Goal: Task Accomplishment & Management: Use online tool/utility

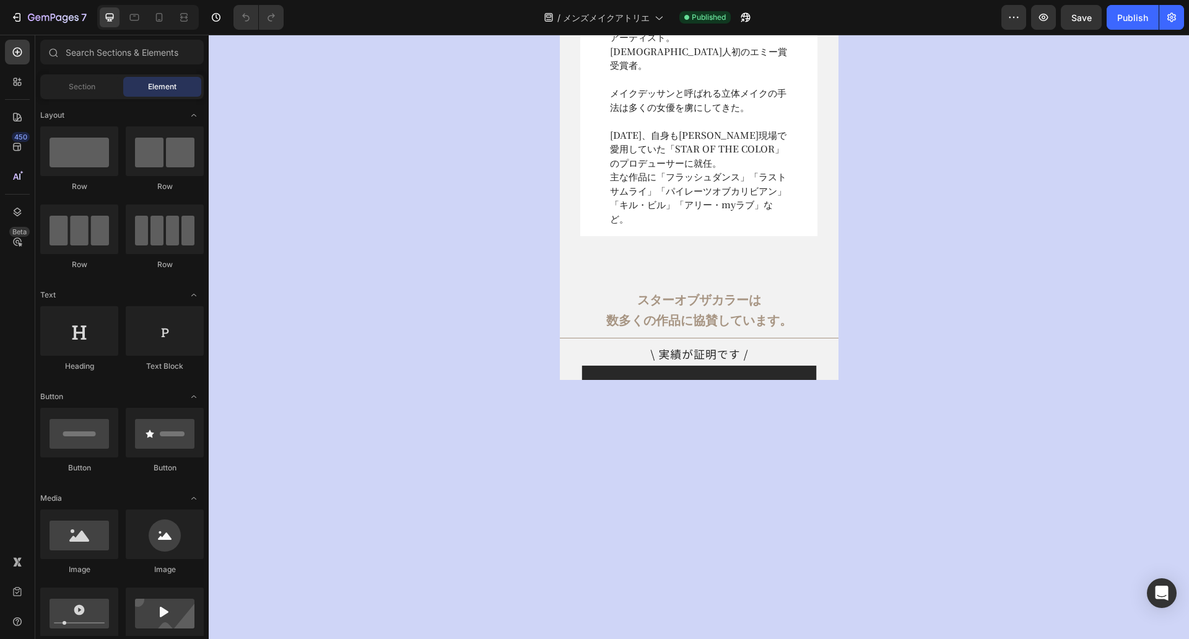
select select "[DATE] 16:30-17:30"
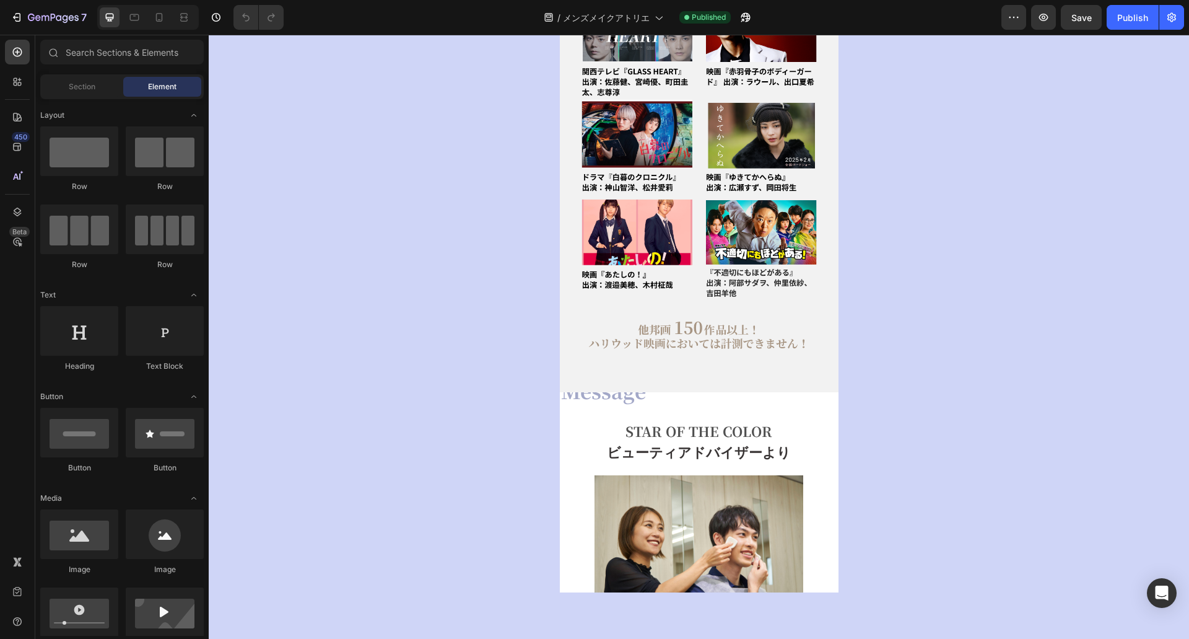
select select "[DATE] 16:30-17:30"
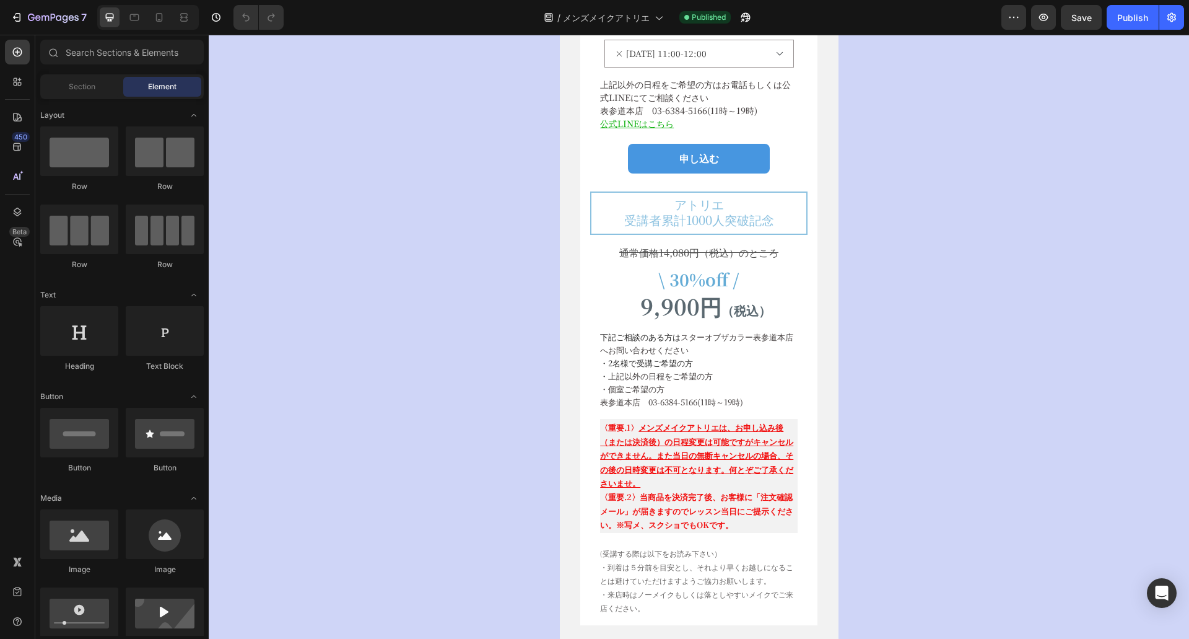
scroll to position [7846, 0]
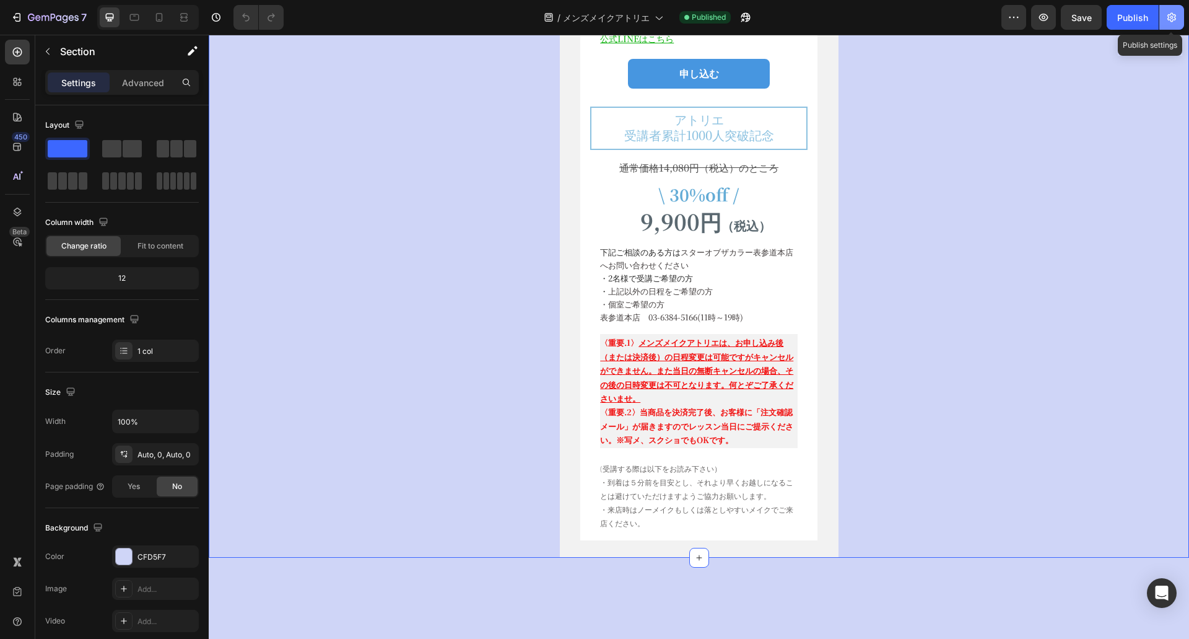
click at [1176, 20] on icon "button" at bounding box center [1172, 17] width 12 height 12
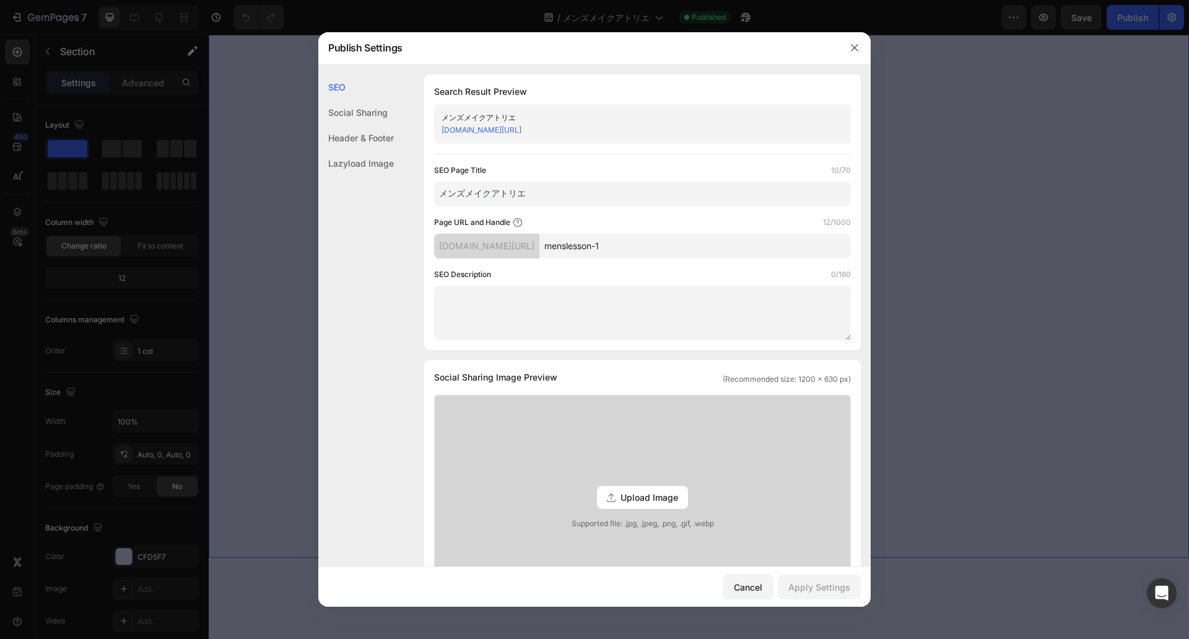
click at [955, 234] on div at bounding box center [594, 319] width 1189 height 639
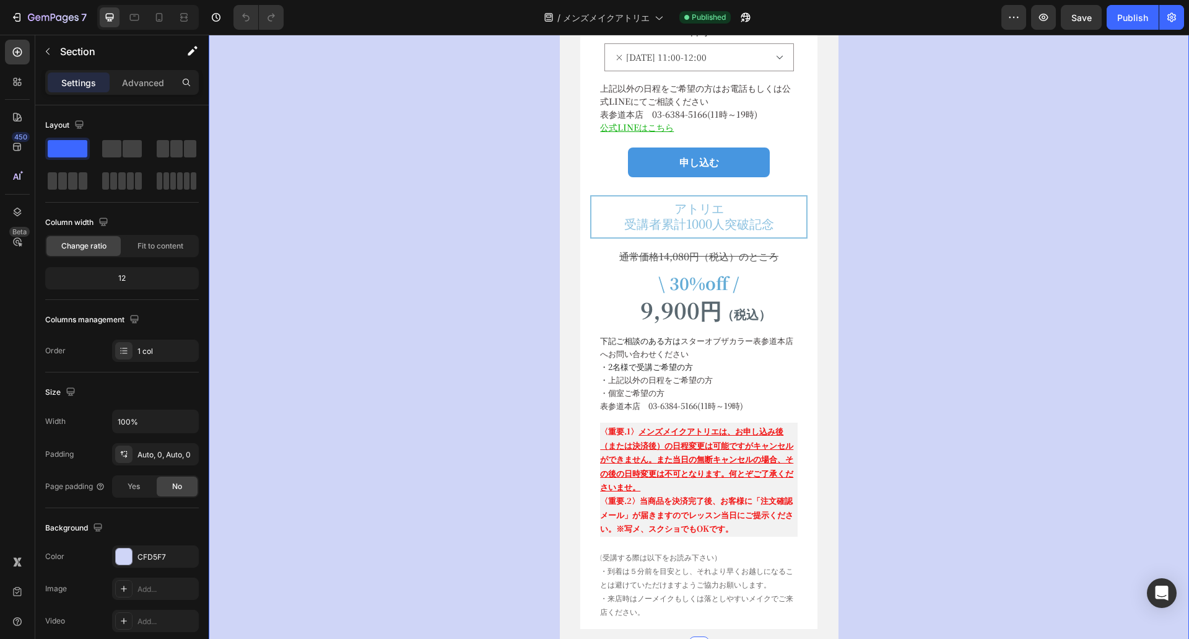
scroll to position [7757, 0]
click at [52, 16] on icon "button" at bounding box center [53, 18] width 51 height 11
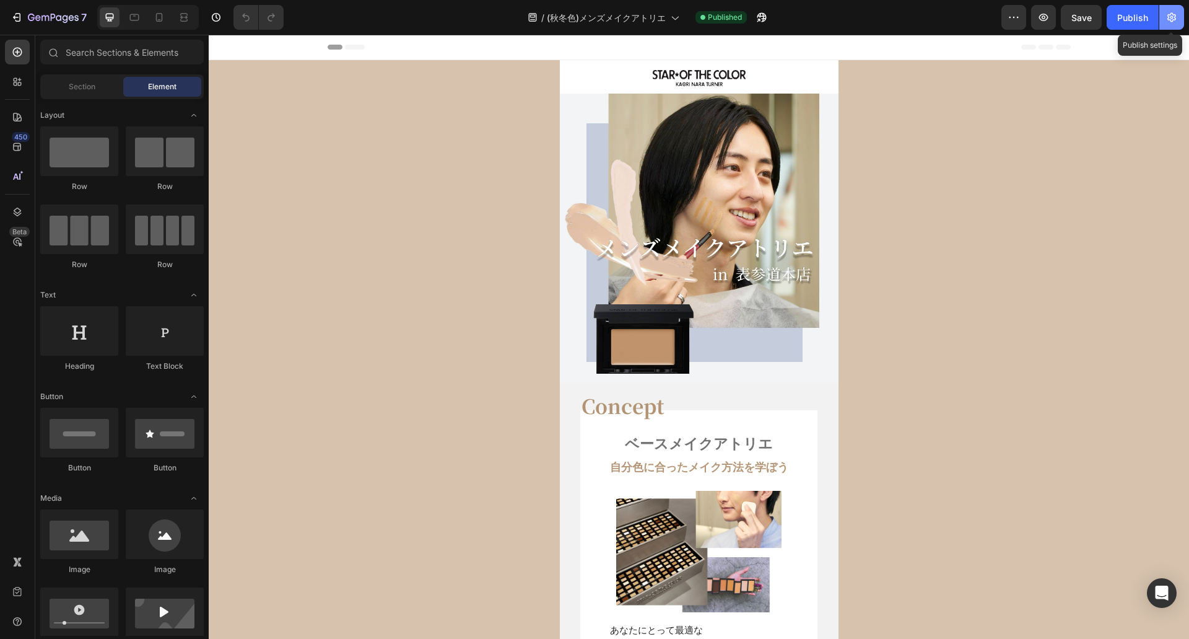
click at [1176, 24] on button "button" at bounding box center [1171, 17] width 25 height 25
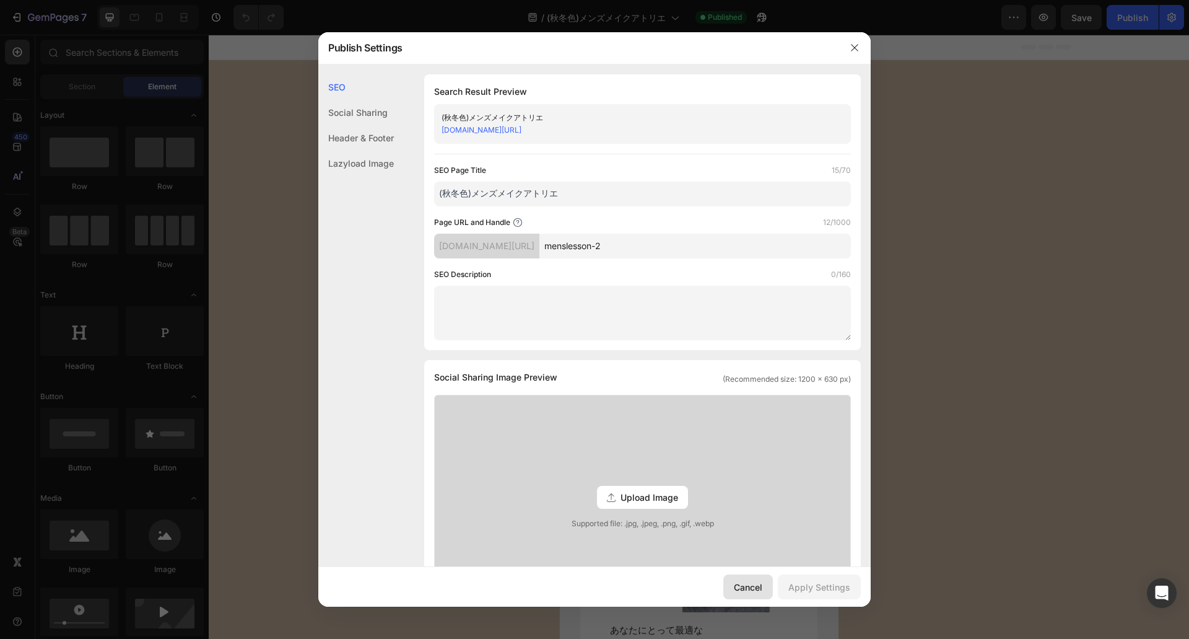
click at [743, 586] on div "Cancel" at bounding box center [748, 586] width 28 height 13
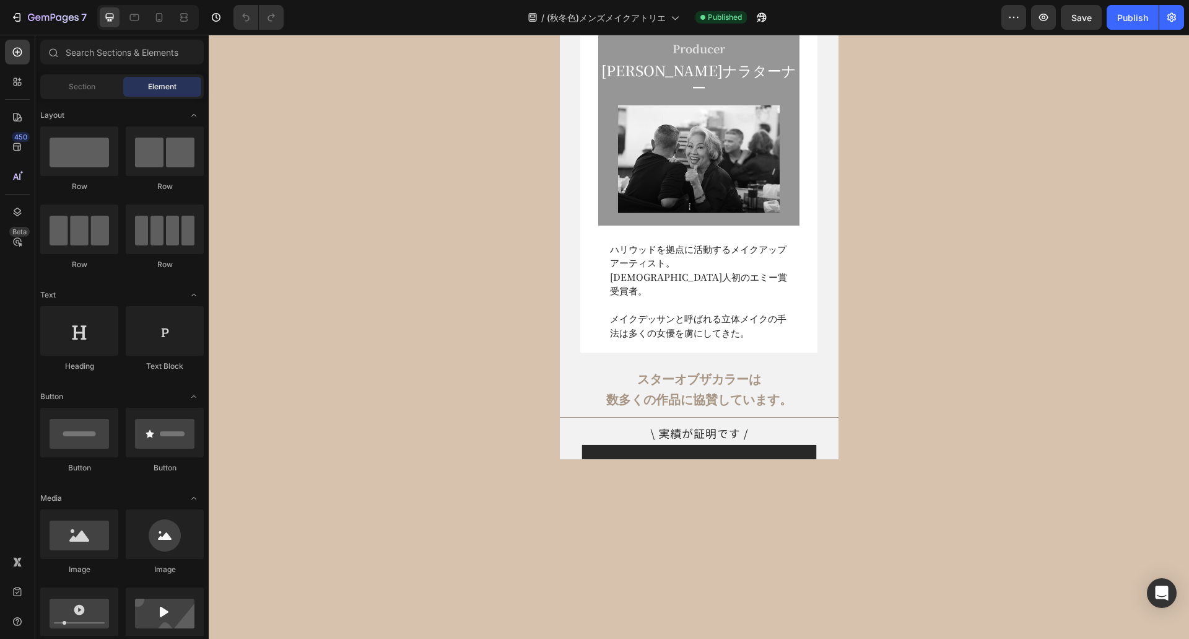
select select "[DATE] 16:30-17:30"
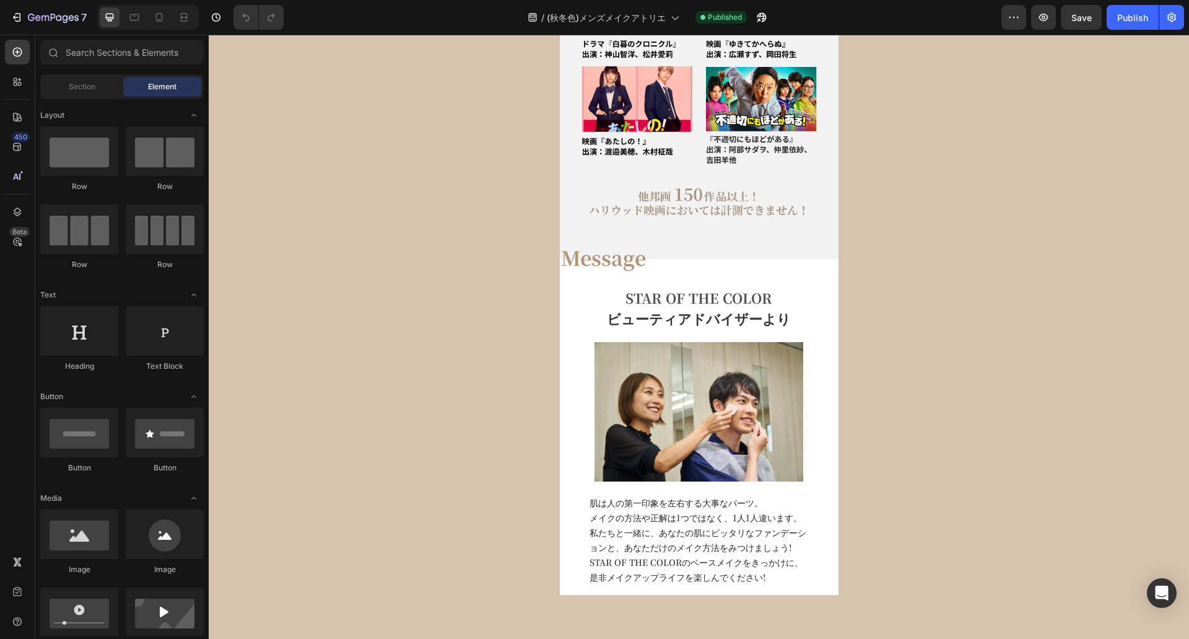
select select "[DATE] 16:30-17:30"
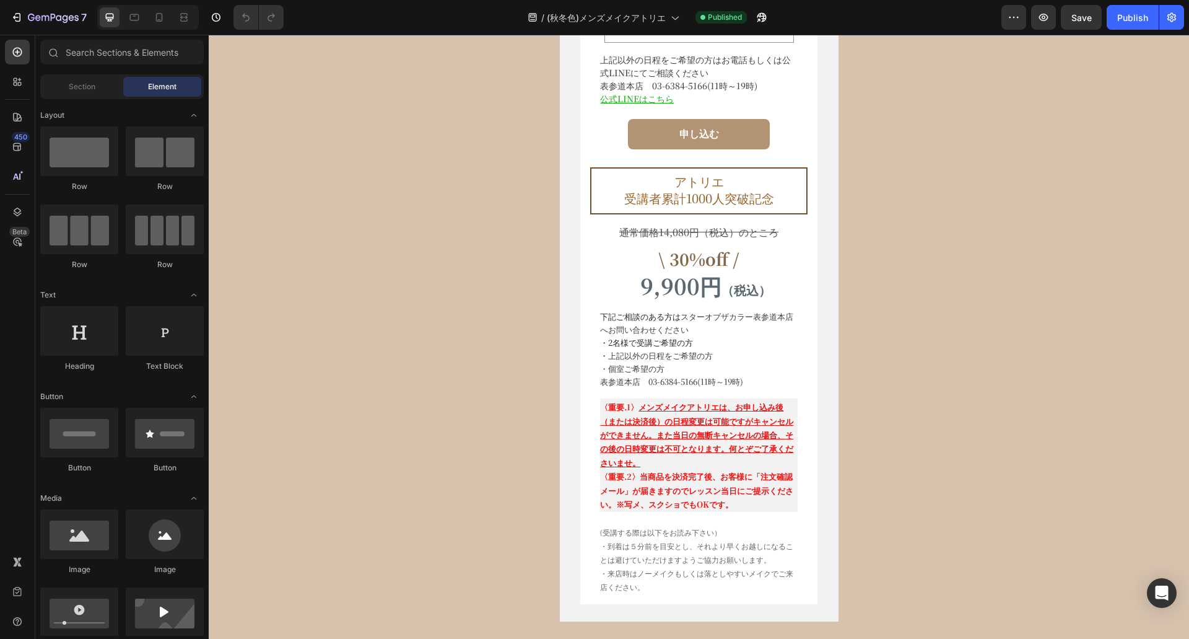
scroll to position [7160, 0]
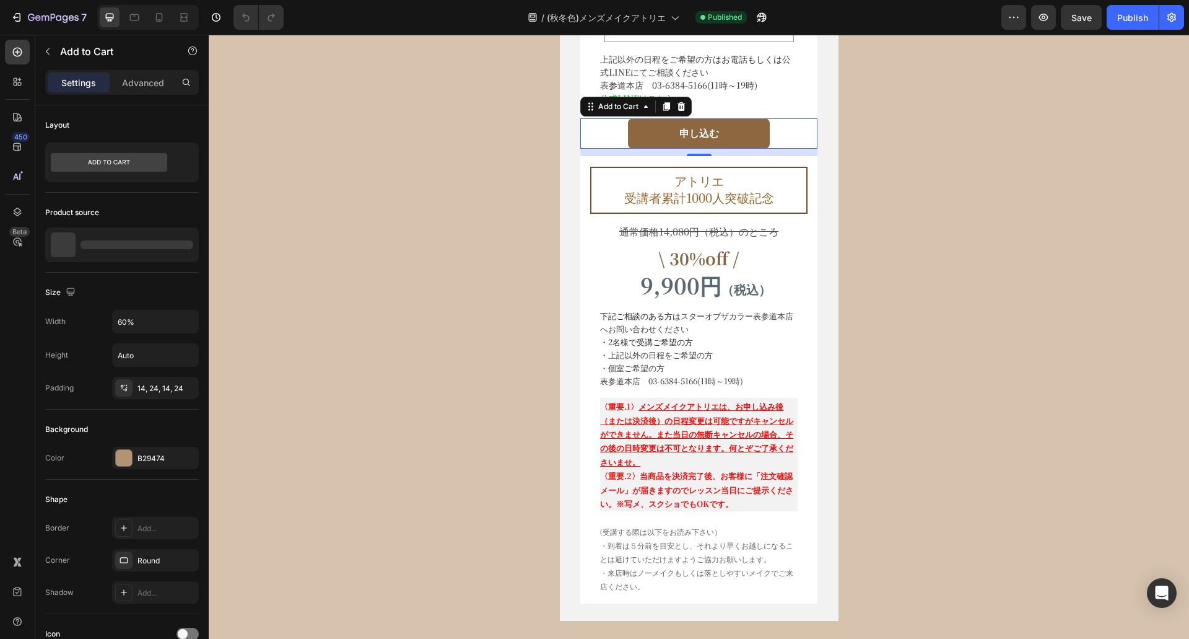
click at [639, 149] on button "申し込む" at bounding box center [699, 133] width 142 height 30
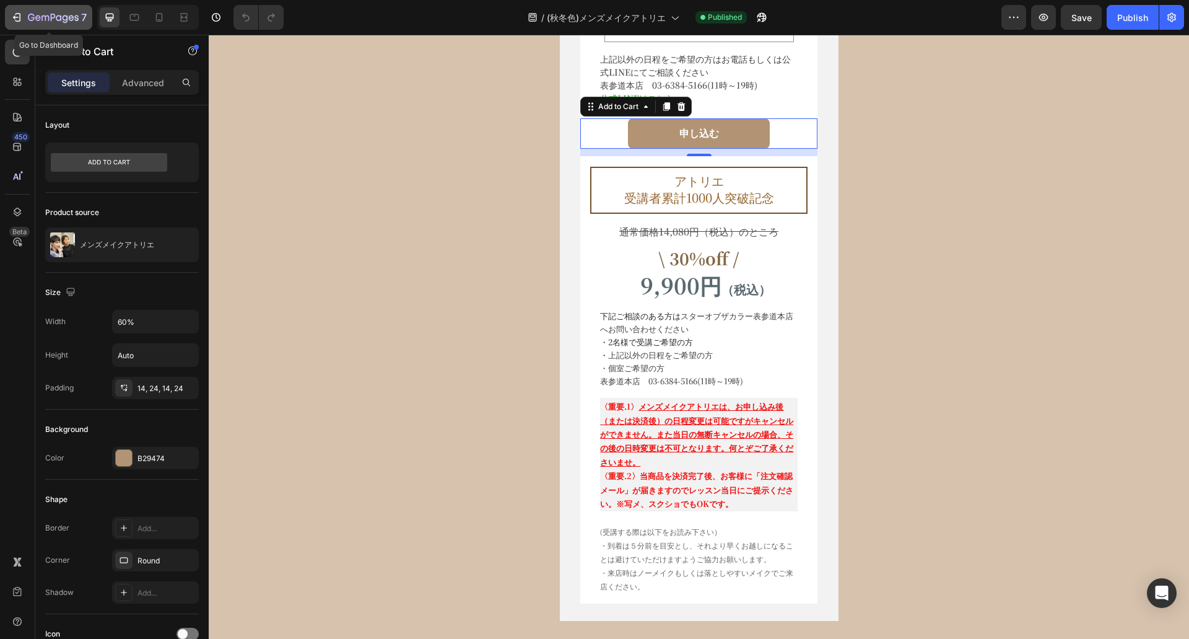
click at [37, 17] on icon "button" at bounding box center [53, 18] width 51 height 11
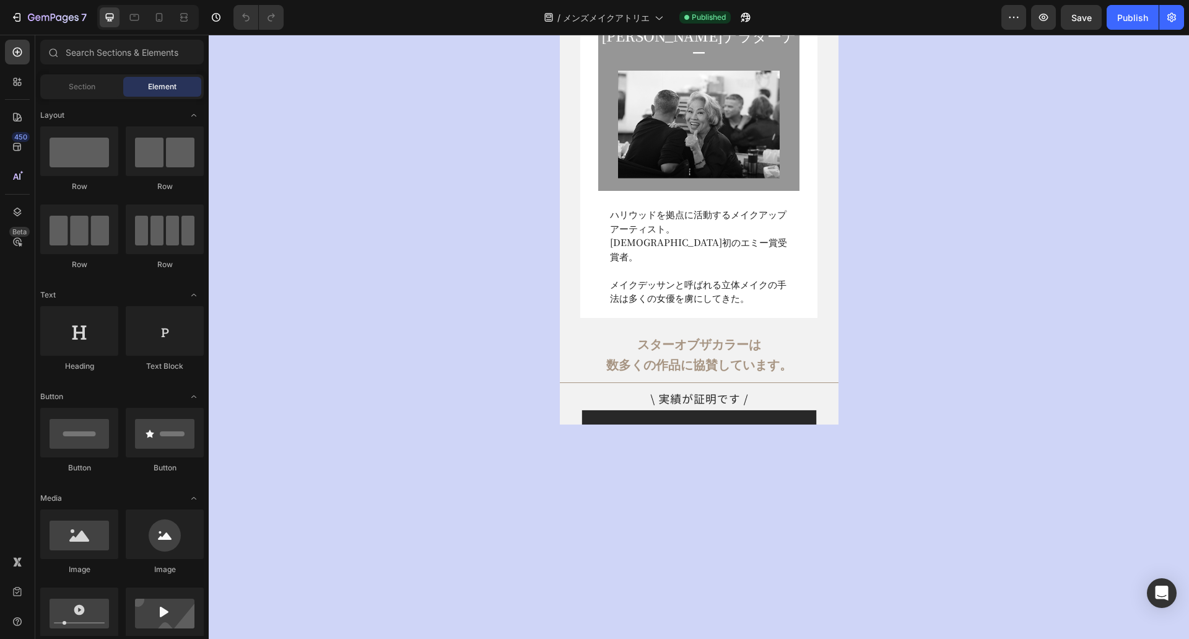
select select "[DATE] 16:30-17:30"
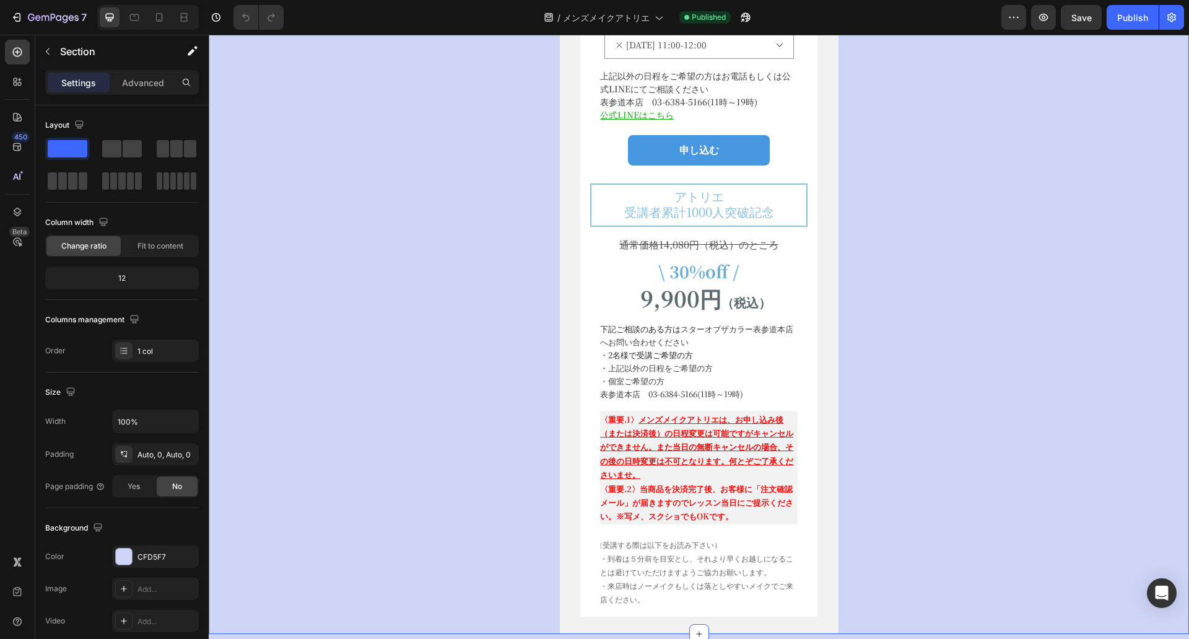
scroll to position [6659, 0]
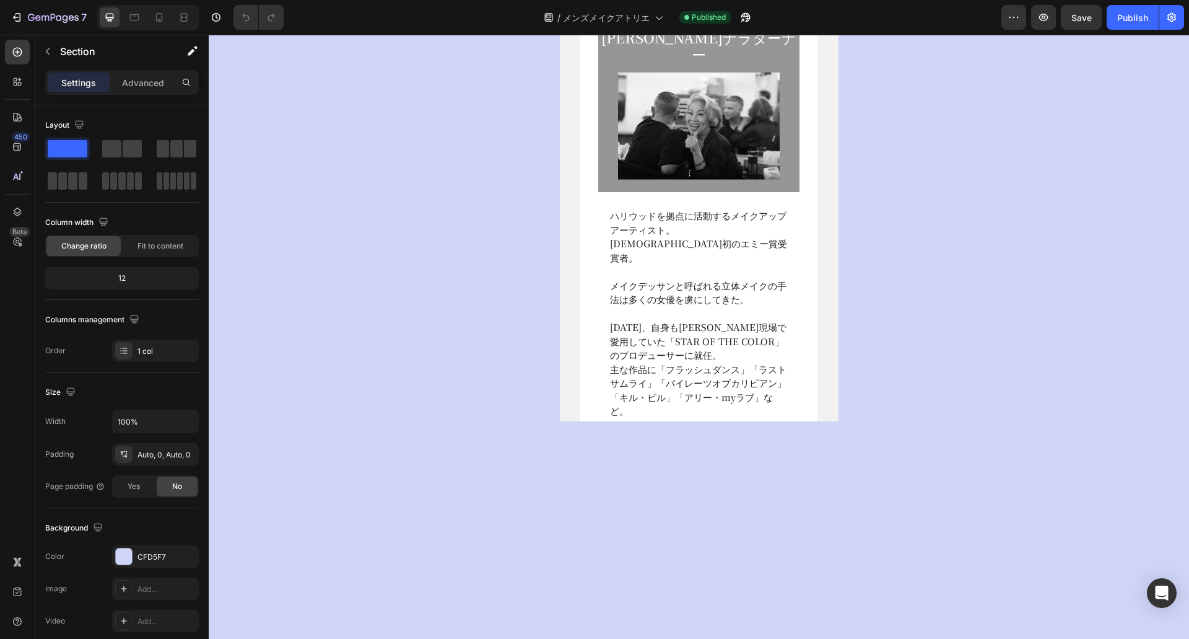
select select "[DATE] 16:30-17:30"
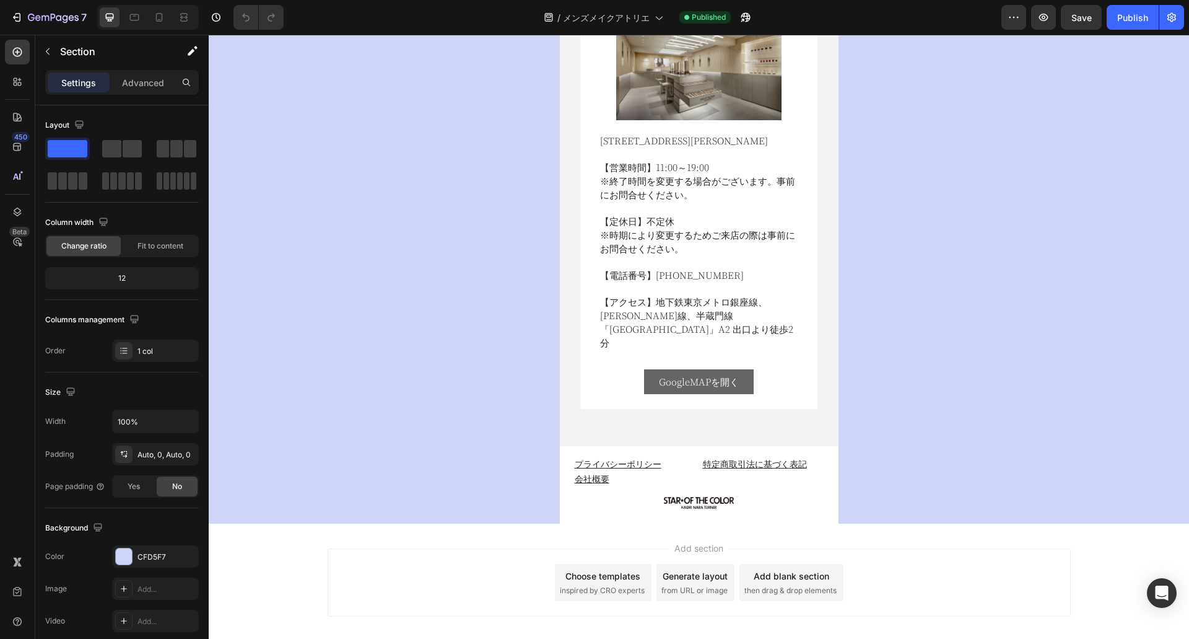
scroll to position [7831, 0]
select select "[DATE] 16:30-17:30"
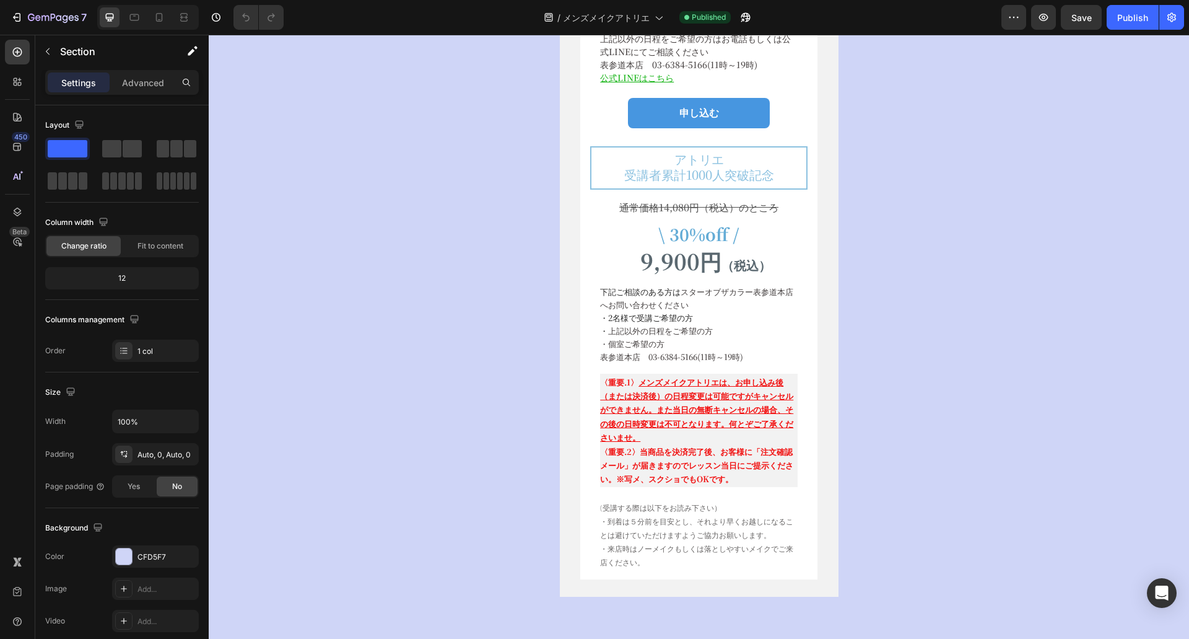
scroll to position [6845, 0]
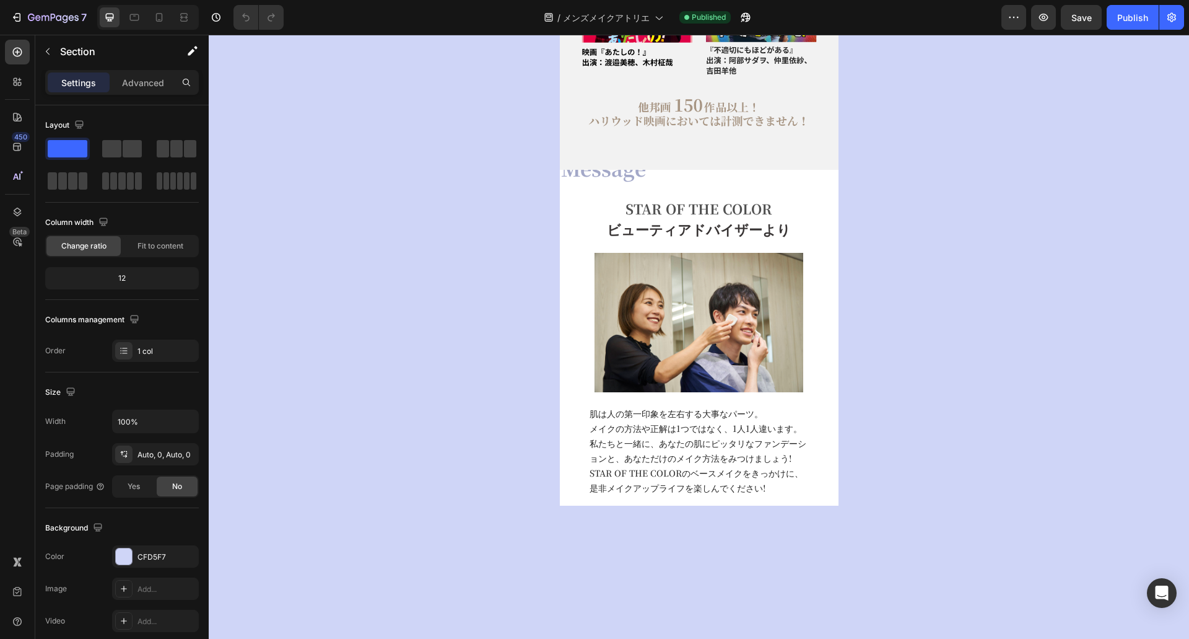
select select "[DATE] 16:30-17:30"
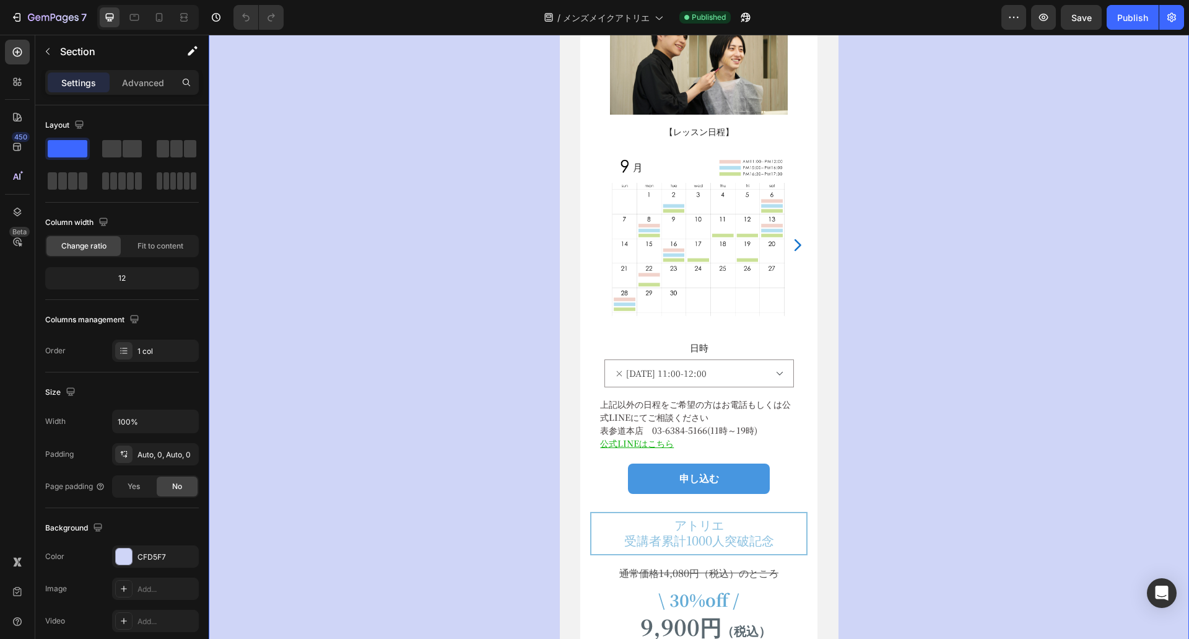
scroll to position [7549, 0]
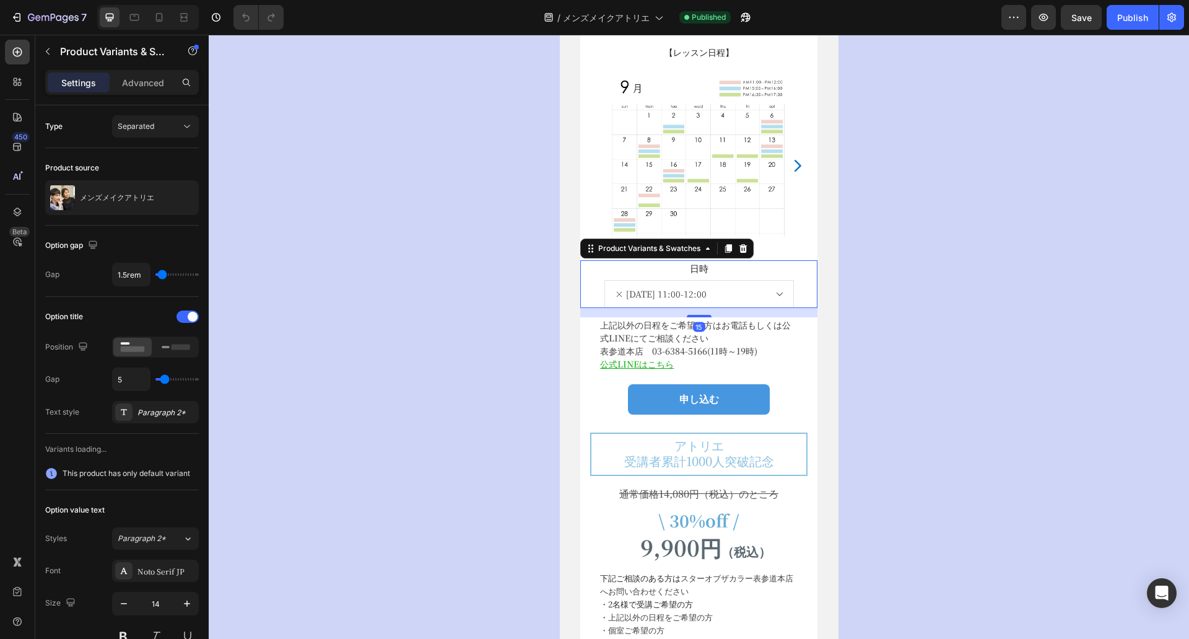
click at [767, 290] on select "× [DATE] 11:00-12:00 × [DATE] 15:00-16:00 × [DATE] 16:30-17:30 × [DATE] 11:00-1…" at bounding box center [700, 294] width 190 height 28
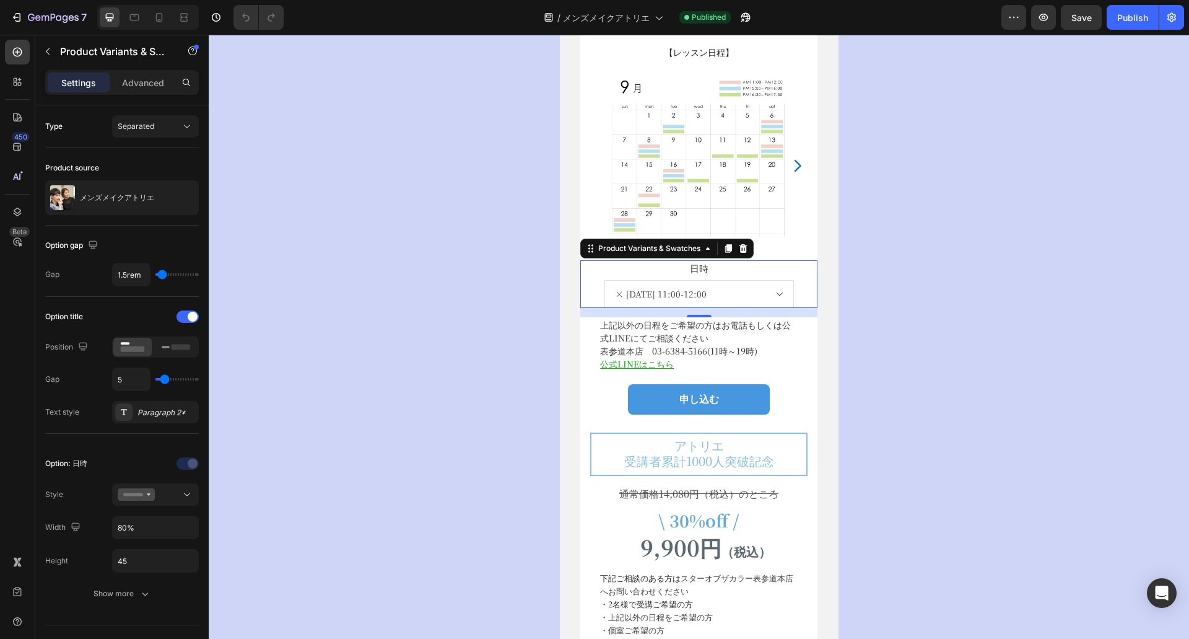
click at [774, 294] on select "× [DATE] 11:00-12:00 × [DATE] 15:00-16:00 × [DATE] 16:30-17:30 × [DATE] 11:00-1…" at bounding box center [700, 294] width 190 height 28
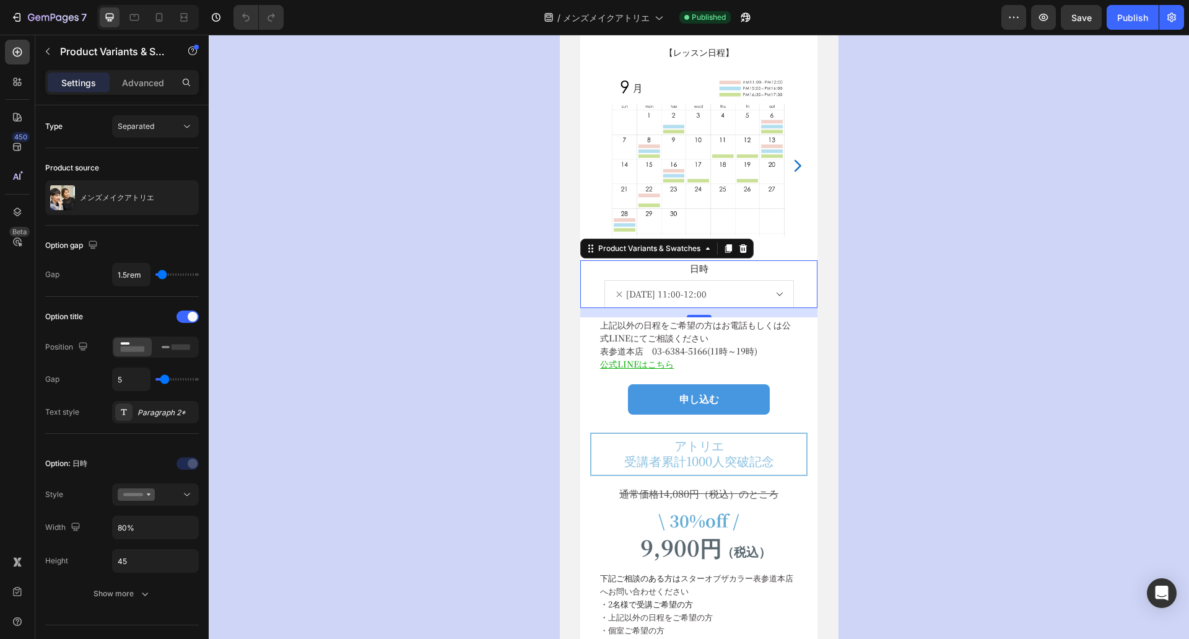
click at [774, 294] on select "× [DATE] 11:00-12:00 × [DATE] 15:00-16:00 × [DATE] 16:30-17:30 × [DATE] 11:00-1…" at bounding box center [700, 294] width 190 height 28
click at [774, 294] on select "× 9月28日(日) 11:00-12:00 × 9月28日(日) 15:00-16:00 × 9月28日(日) 16:30-17:30 × 9月30日(火)…" at bounding box center [700, 294] width 190 height 28
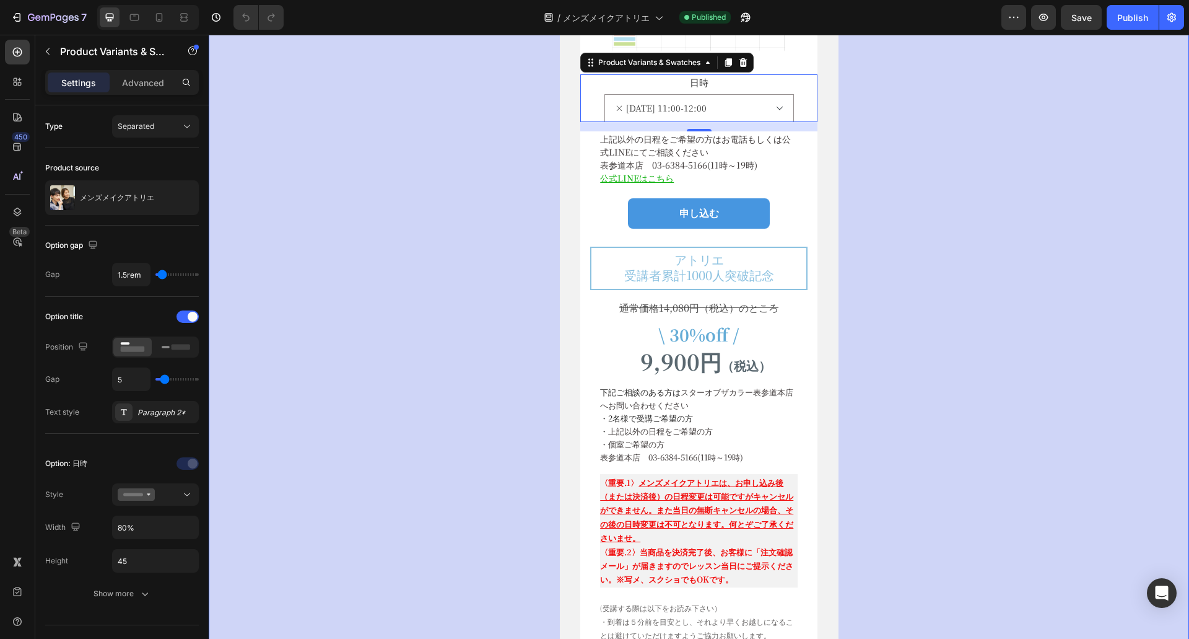
scroll to position [7650, 0]
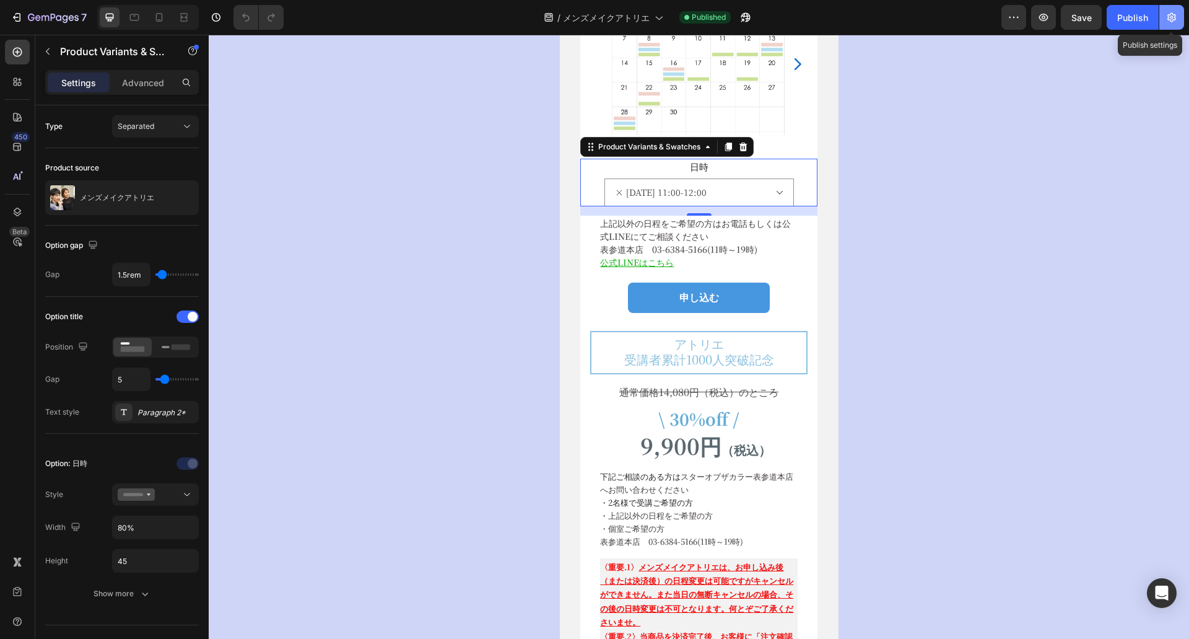
click at [1166, 17] on icon "button" at bounding box center [1172, 17] width 12 height 12
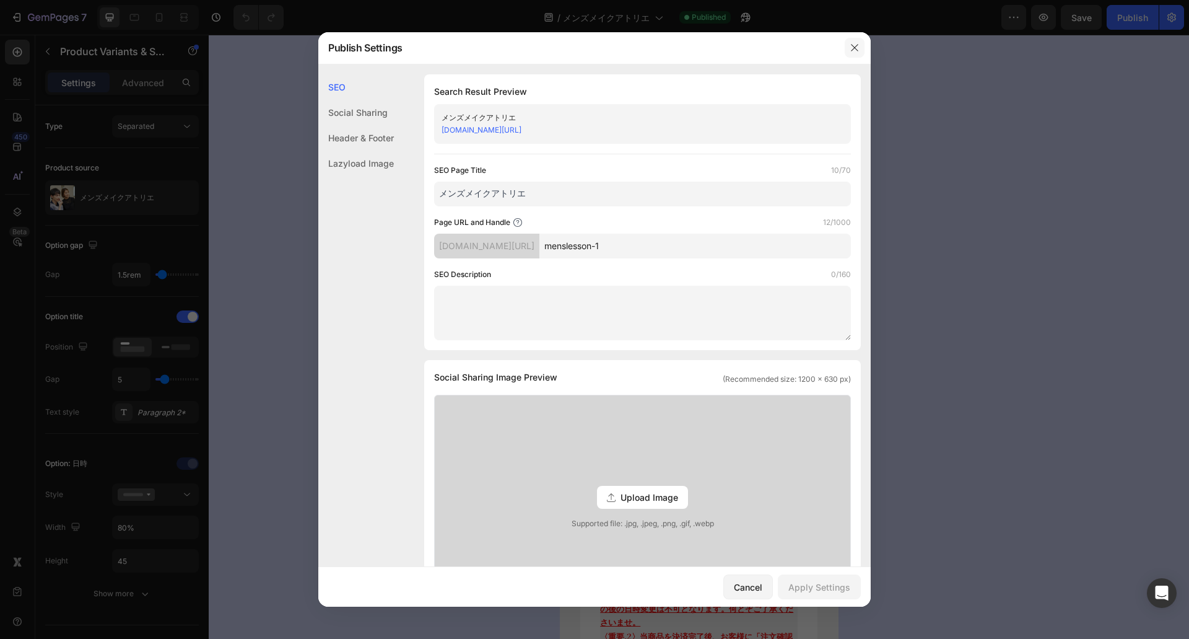
click at [858, 46] on icon "button" at bounding box center [855, 48] width 10 height 10
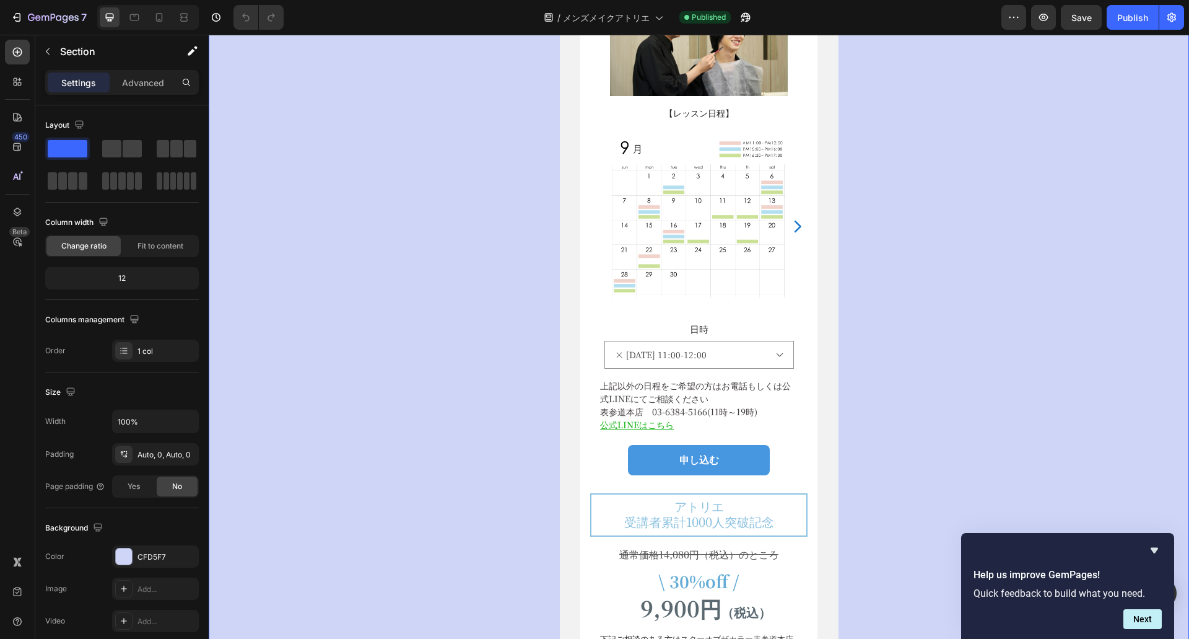
scroll to position [7489, 0]
click at [1078, 20] on span "Save" at bounding box center [1082, 17] width 20 height 11
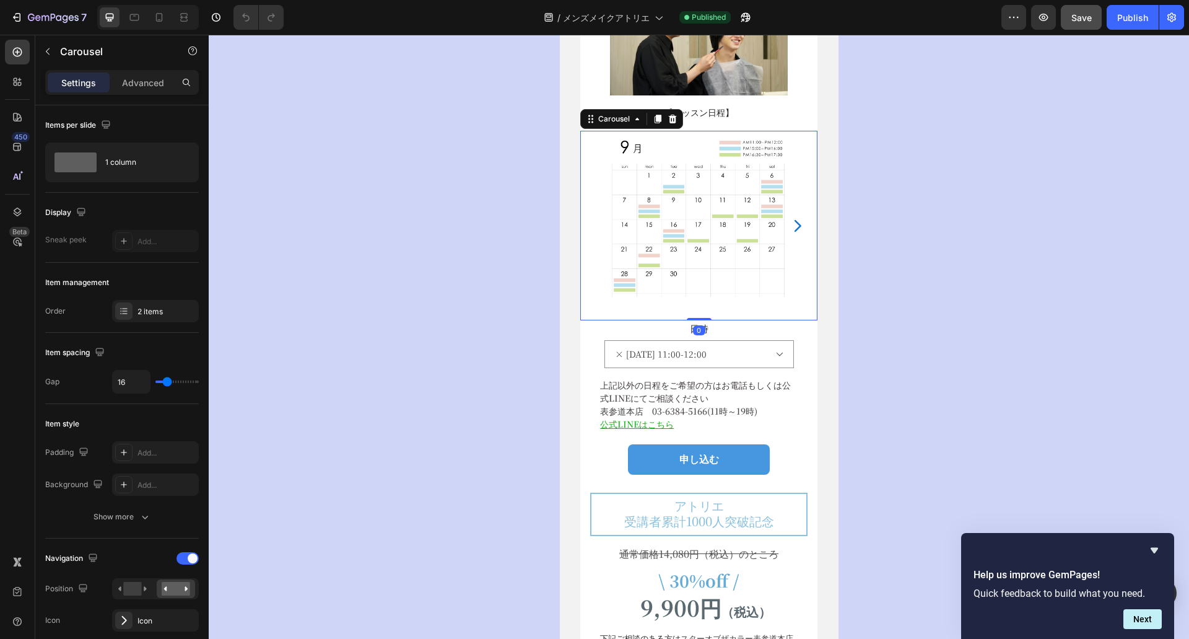
click at [795, 226] on icon "Carousel Next Arrow" at bounding box center [798, 225] width 7 height 12
click at [600, 222] on icon "Carousel Back Arrow" at bounding box center [600, 225] width 17 height 17
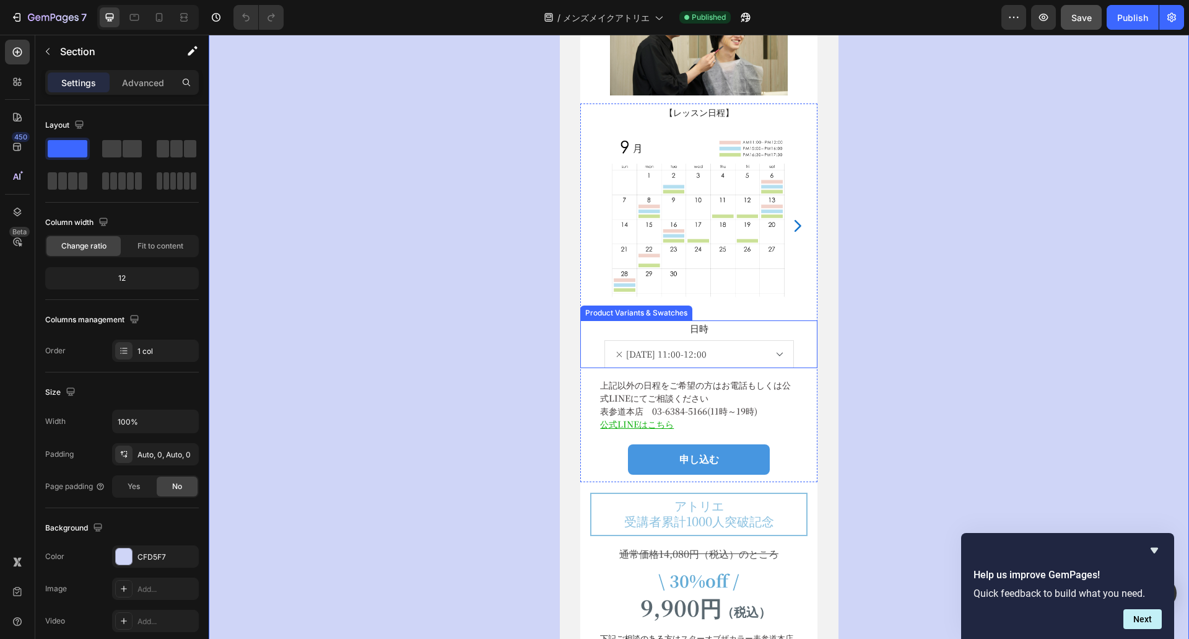
click at [775, 347] on select "× 9月28日(日) 11:00-12:00 × 9月28日(日) 15:00-16:00 × 9月28日(日) 16:30-17:30 × 9月30日(火)…" at bounding box center [700, 354] width 190 height 28
click at [30, 11] on div "7" at bounding box center [57, 17] width 59 height 15
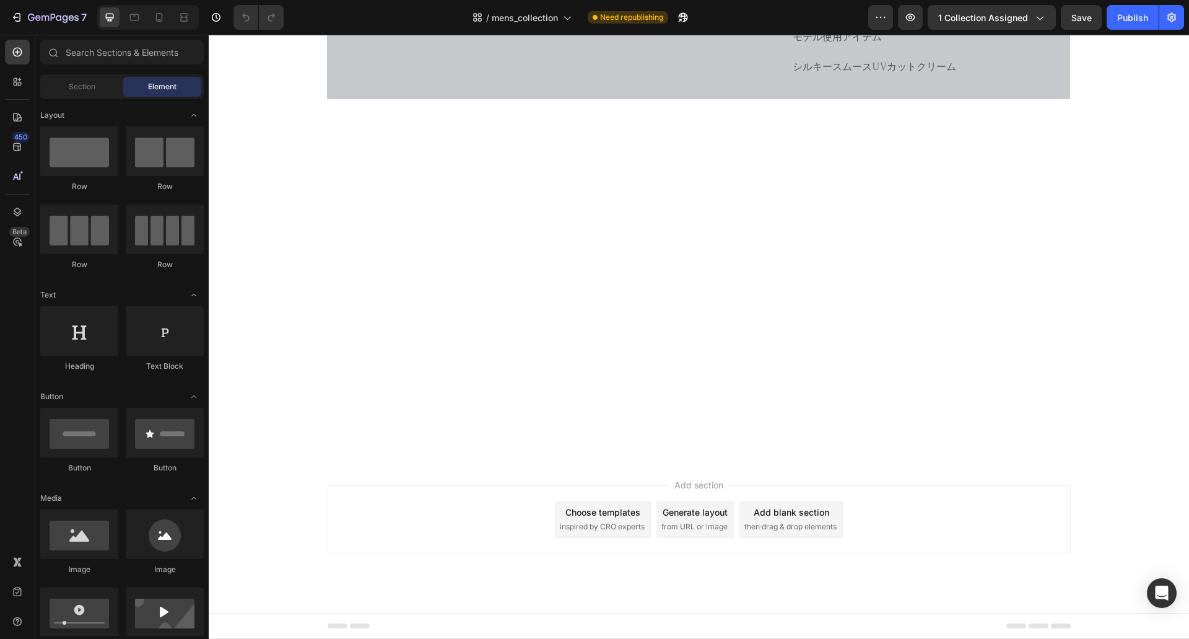
scroll to position [2833, 0]
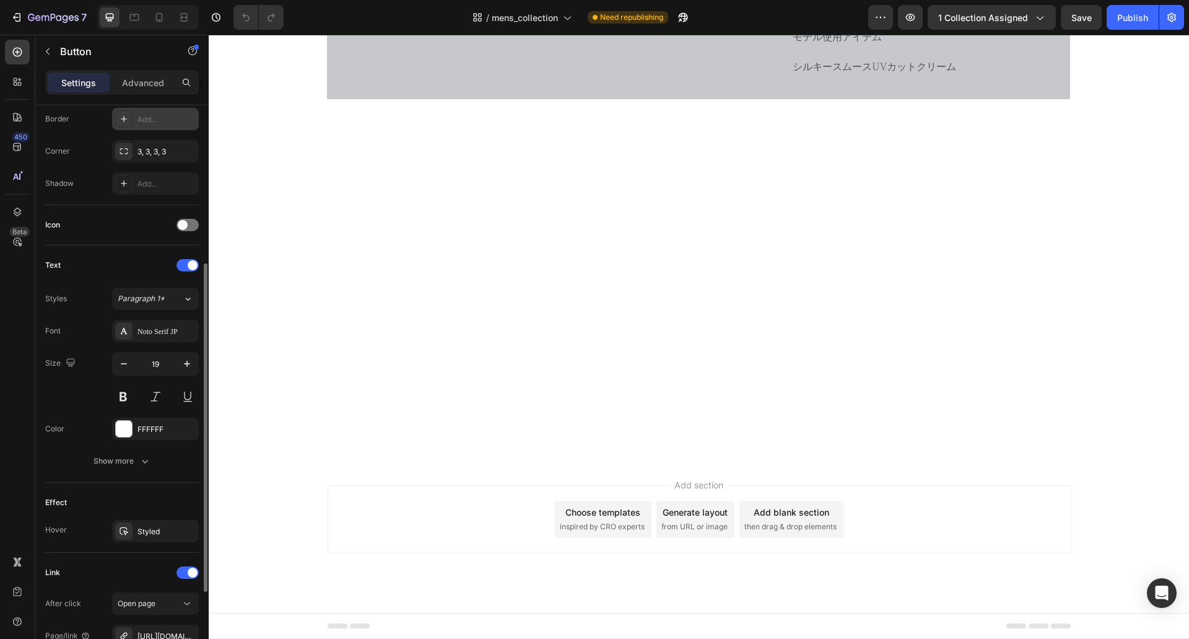
scroll to position [416, 0]
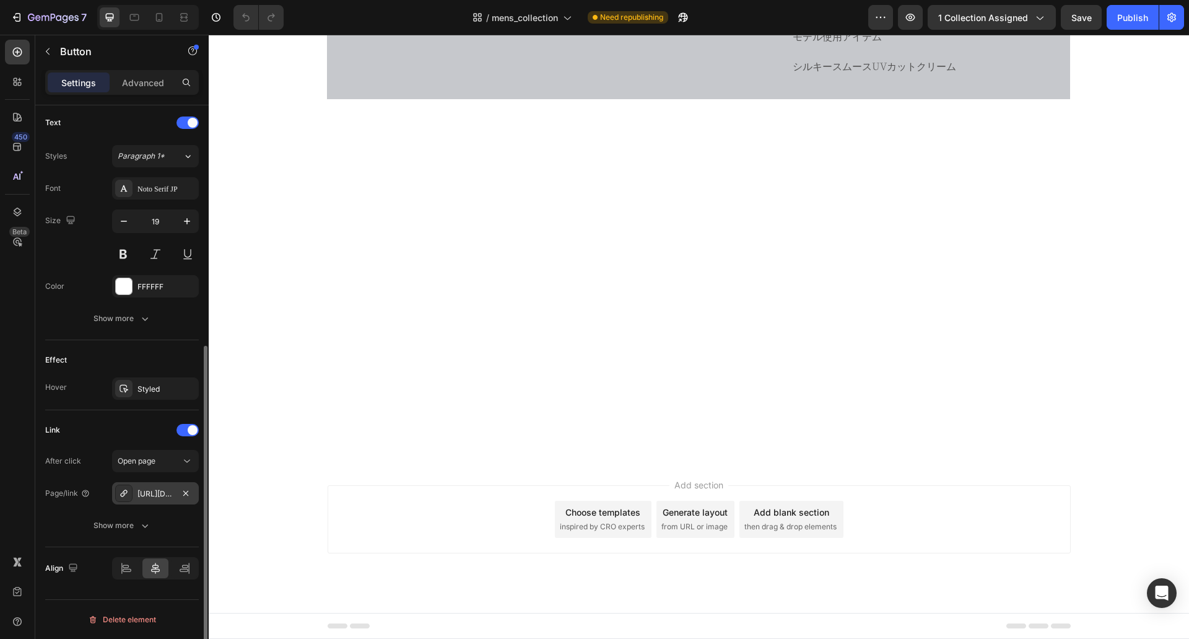
click at [122, 493] on icon at bounding box center [123, 492] width 7 height 7
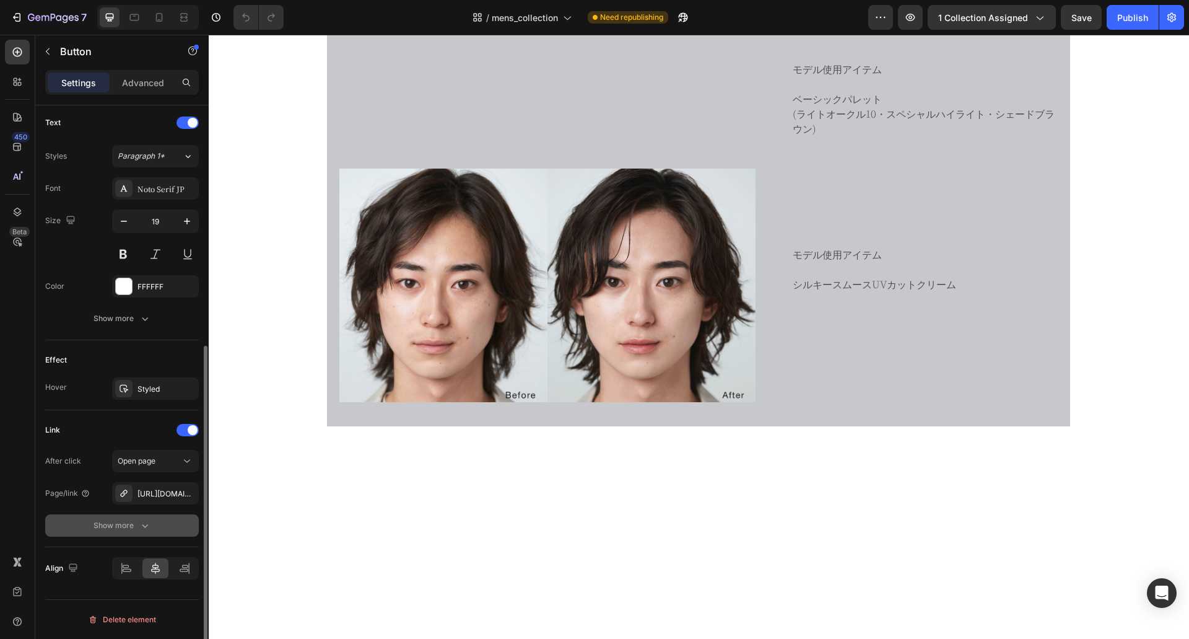
click at [139, 523] on icon "button" at bounding box center [145, 525] width 12 height 12
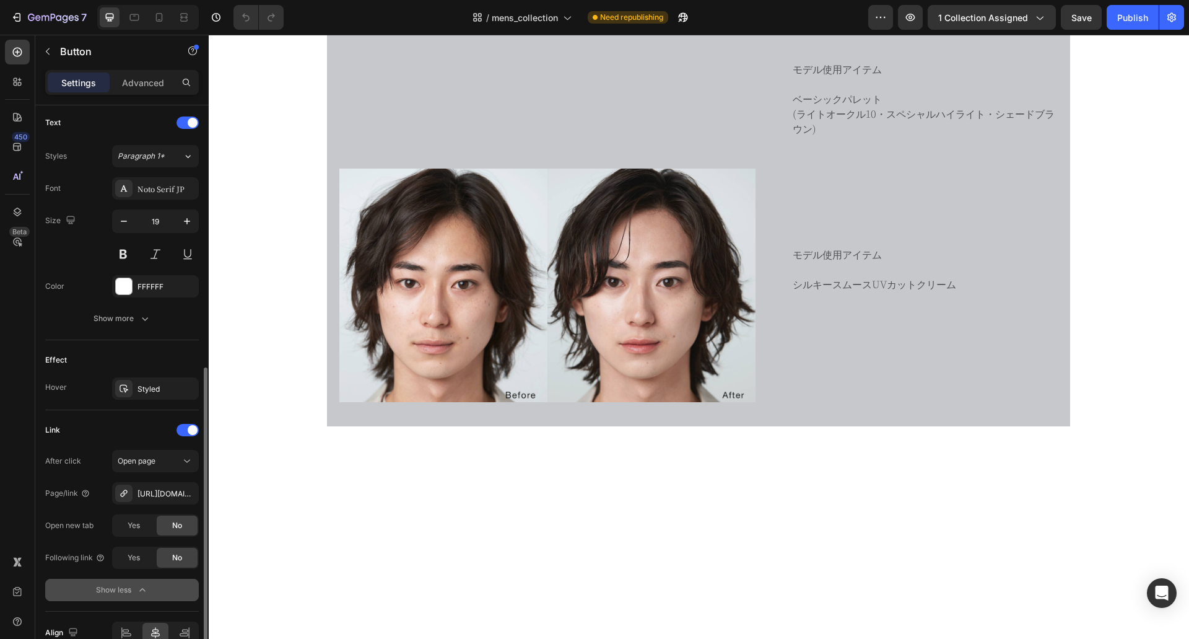
scroll to position [481, 0]
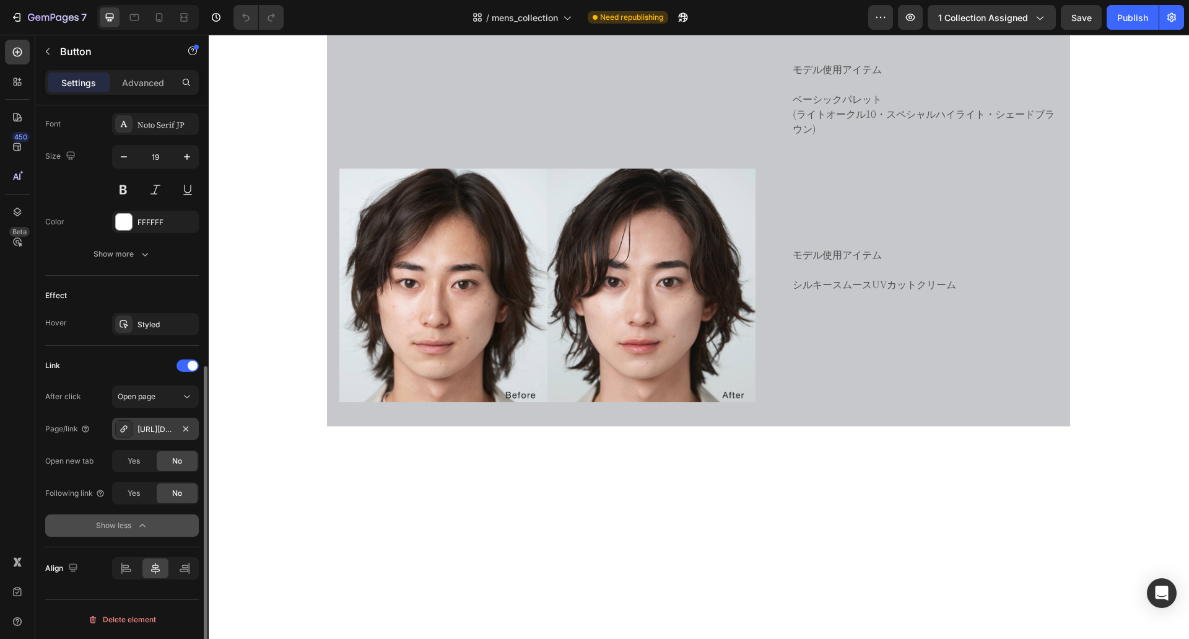
click at [126, 426] on icon at bounding box center [124, 429] width 10 height 10
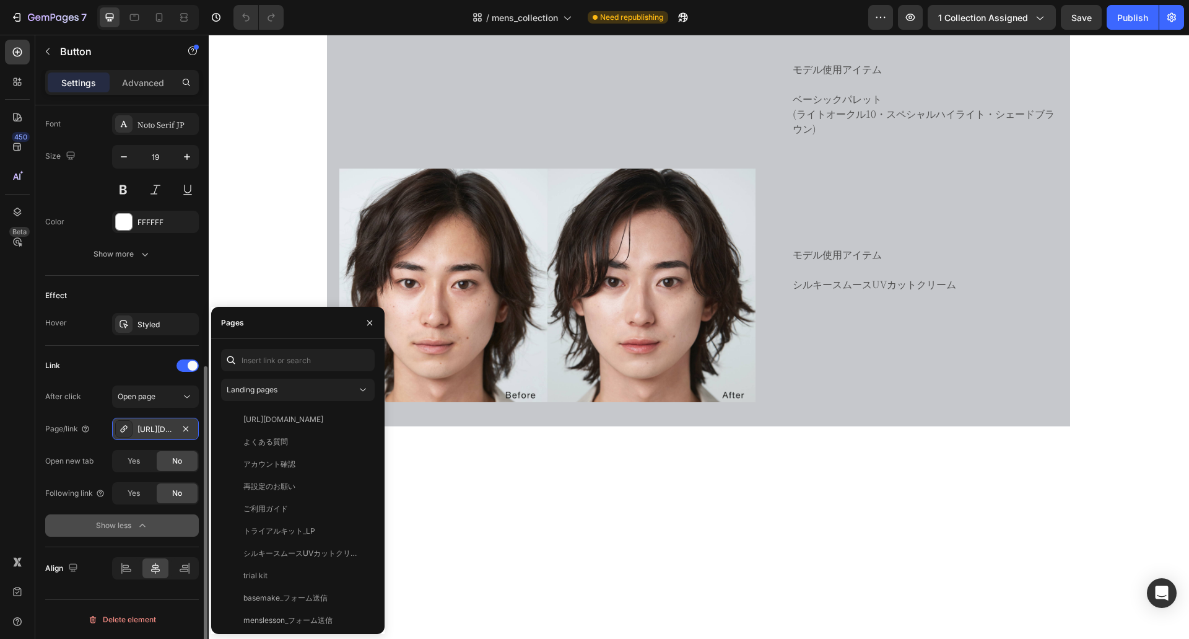
click at [150, 426] on div "https://star-of-the-color.myshopify.com/menslesson-1" at bounding box center [155, 429] width 36 height 11
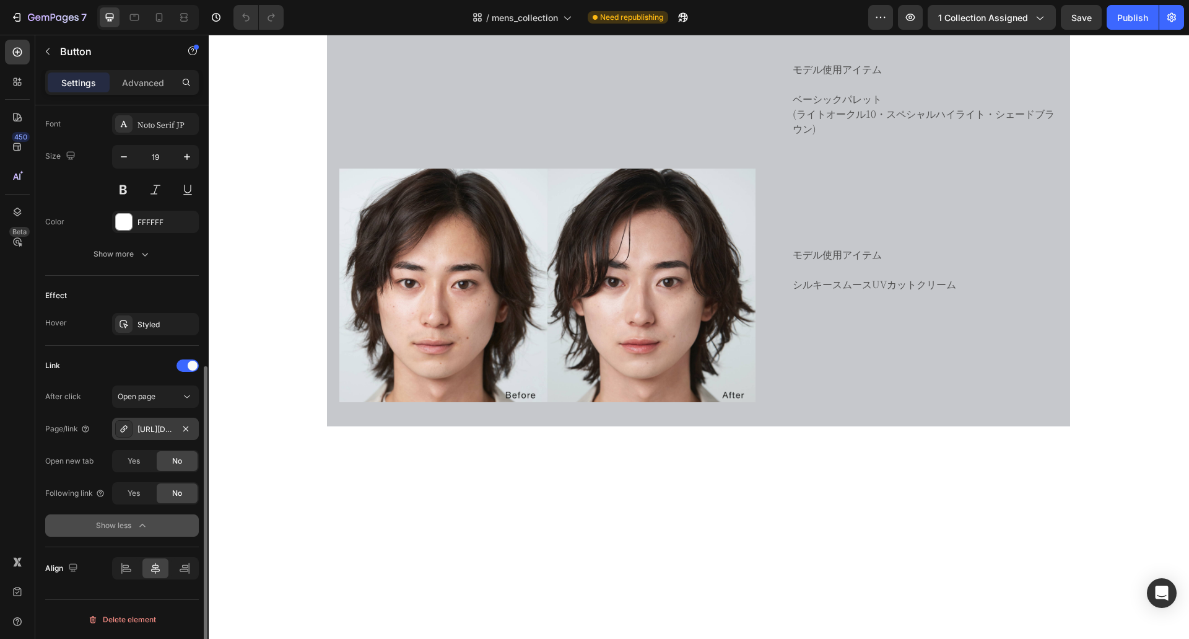
click at [150, 426] on div "https://star-of-the-color.myshopify.com/menslesson-1" at bounding box center [155, 429] width 36 height 11
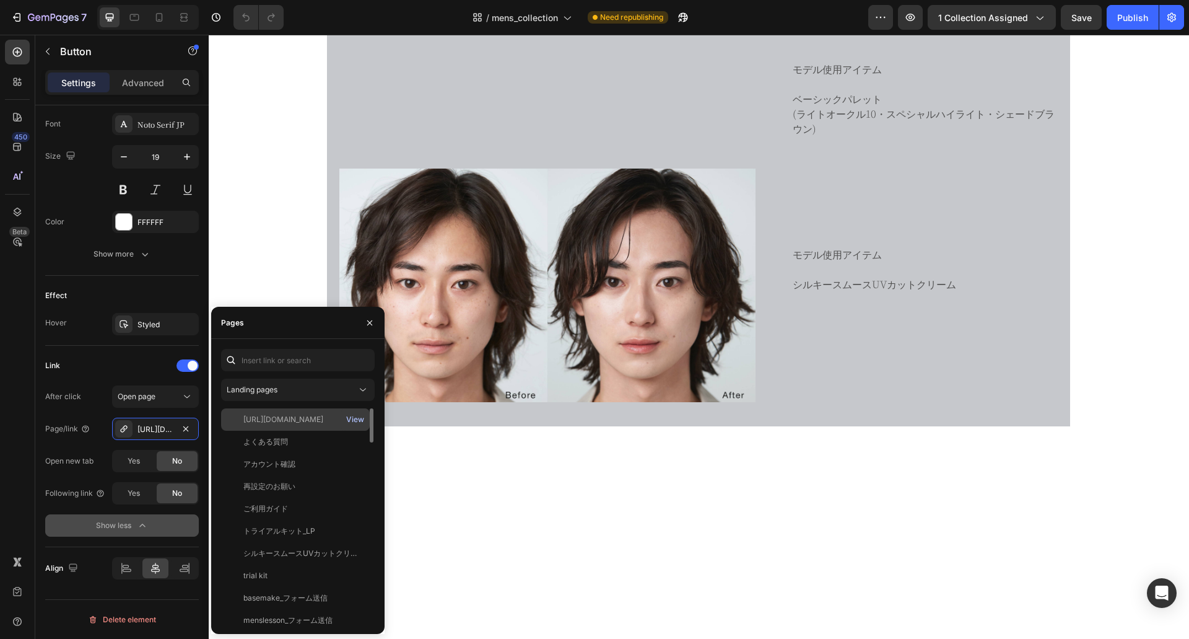
click at [358, 422] on div "View" at bounding box center [355, 419] width 18 height 11
click at [249, 416] on div "https://star-of-the-color.myshopify.com/pages/menslesson-1" at bounding box center [283, 419] width 80 height 11
click at [249, 416] on div "よくある質問" at bounding box center [265, 419] width 45 height 11
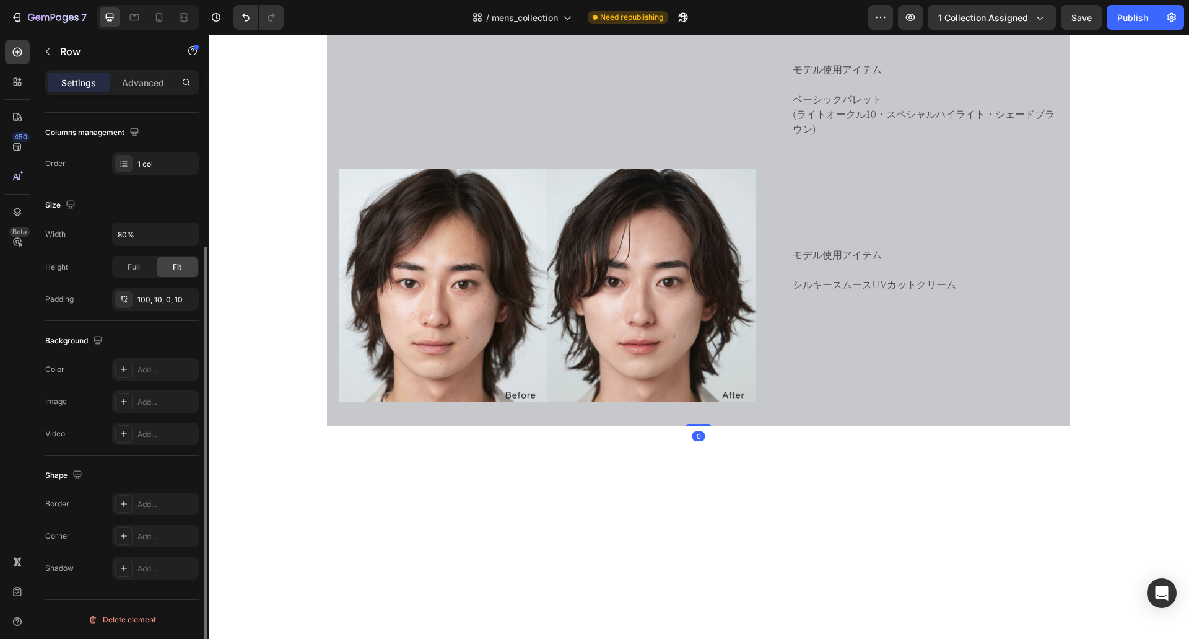
scroll to position [0, 0]
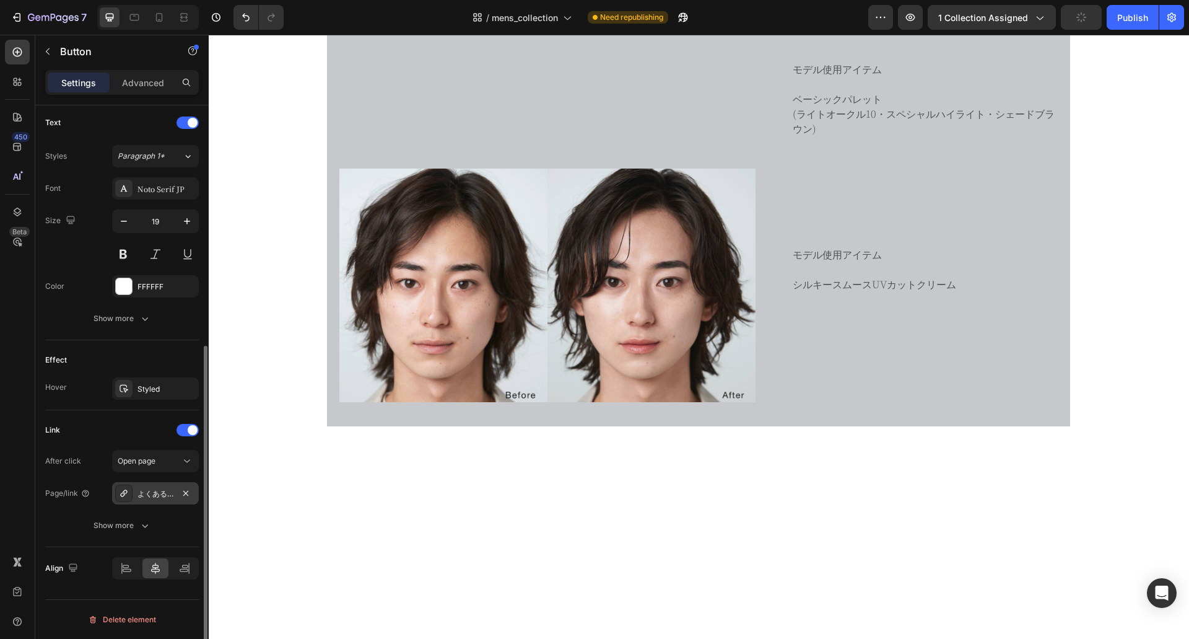
click at [124, 494] on icon at bounding box center [124, 493] width 10 height 10
click at [244, 9] on button "Undo/Redo" at bounding box center [246, 17] width 25 height 25
click at [136, 522] on div "Show more" at bounding box center [123, 525] width 58 height 12
click at [83, 492] on icon at bounding box center [86, 493] width 10 height 10
click at [122, 493] on icon at bounding box center [123, 492] width 7 height 7
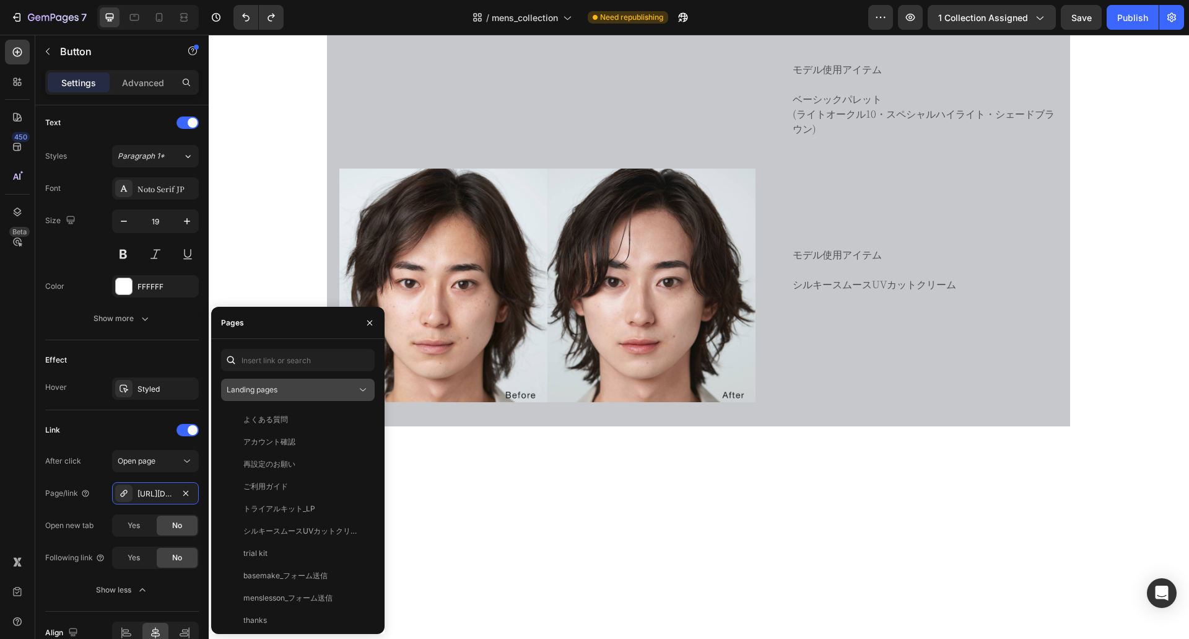
click at [364, 386] on icon at bounding box center [363, 389] width 12 height 12
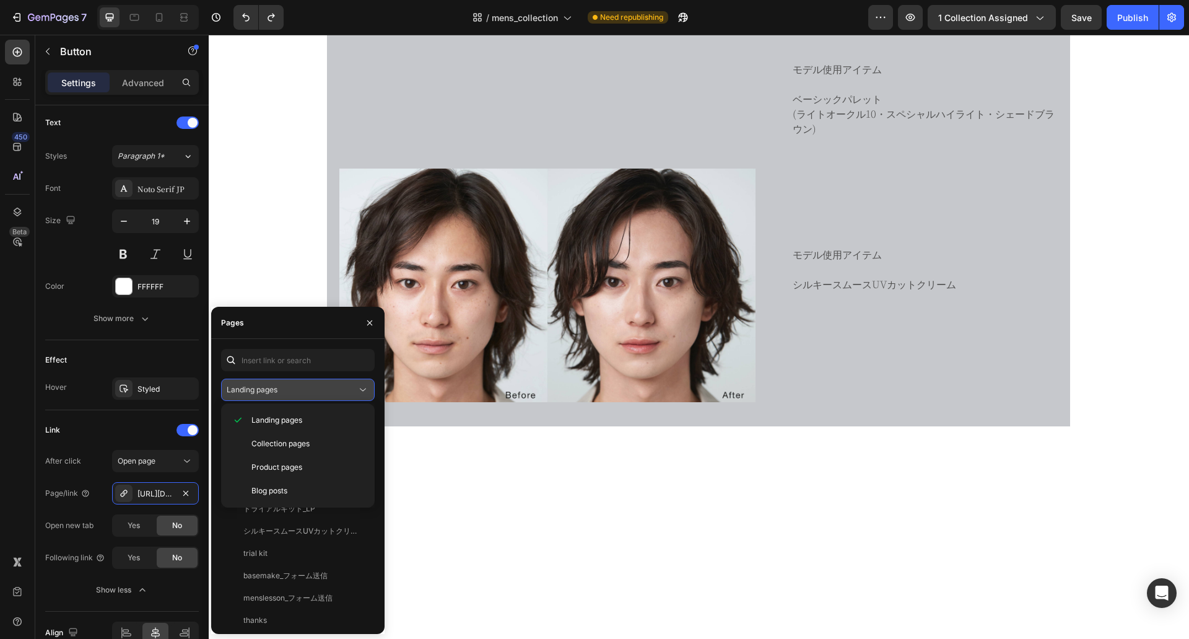
click at [364, 386] on icon at bounding box center [363, 389] width 12 height 12
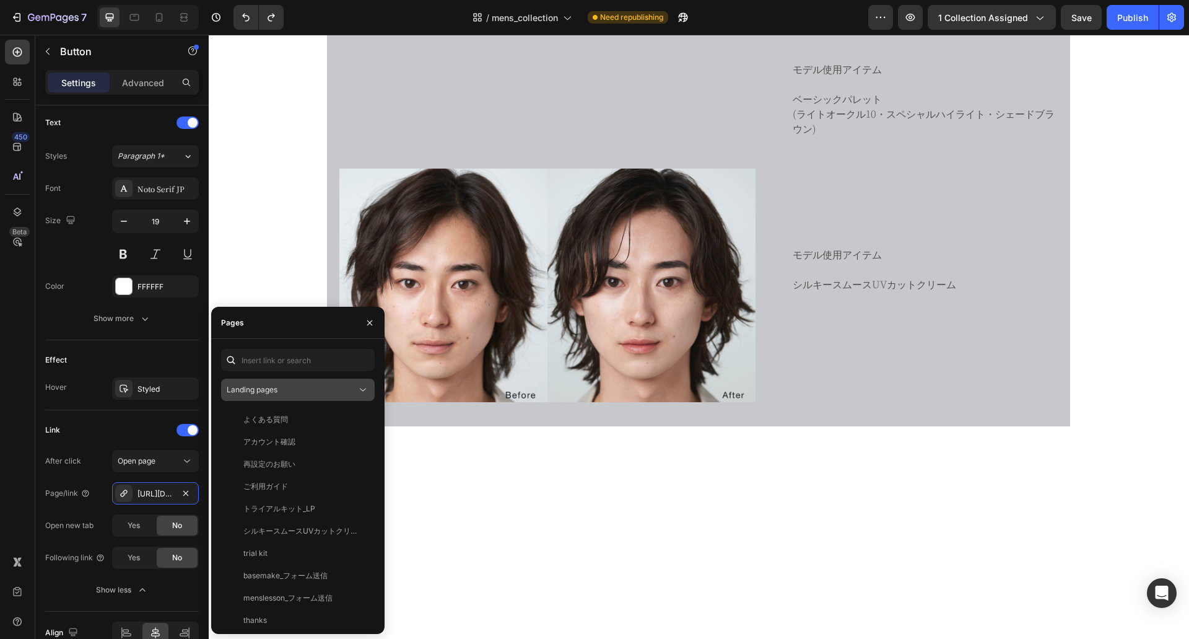
click at [364, 386] on icon at bounding box center [363, 389] width 12 height 12
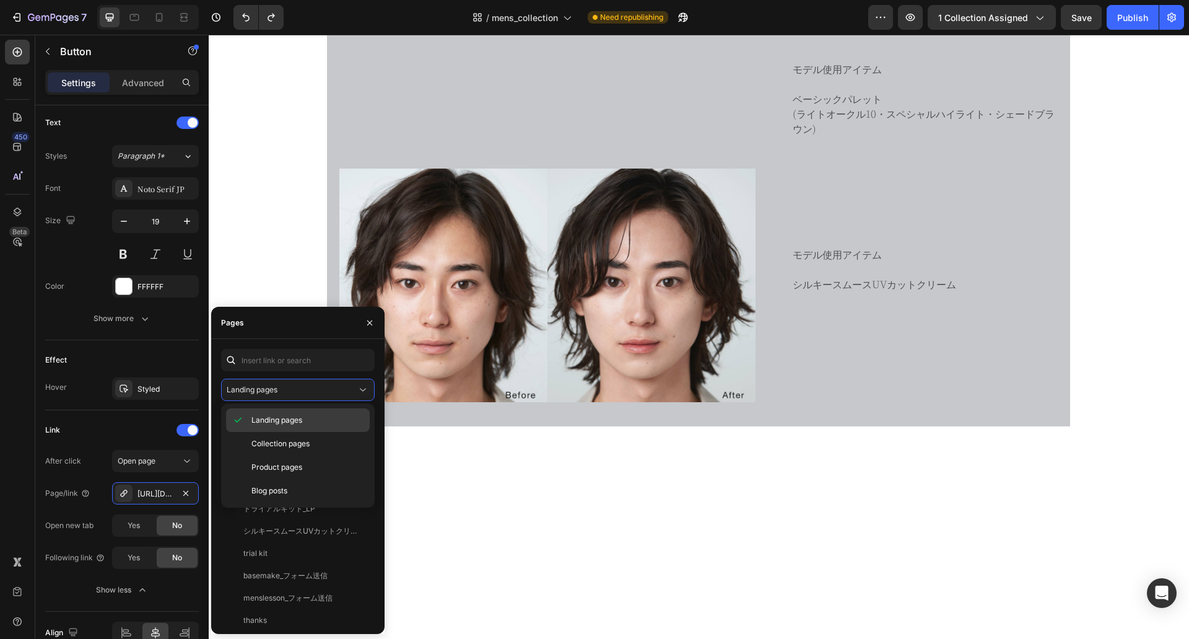
click at [286, 424] on span "Landing pages" at bounding box center [276, 419] width 51 height 11
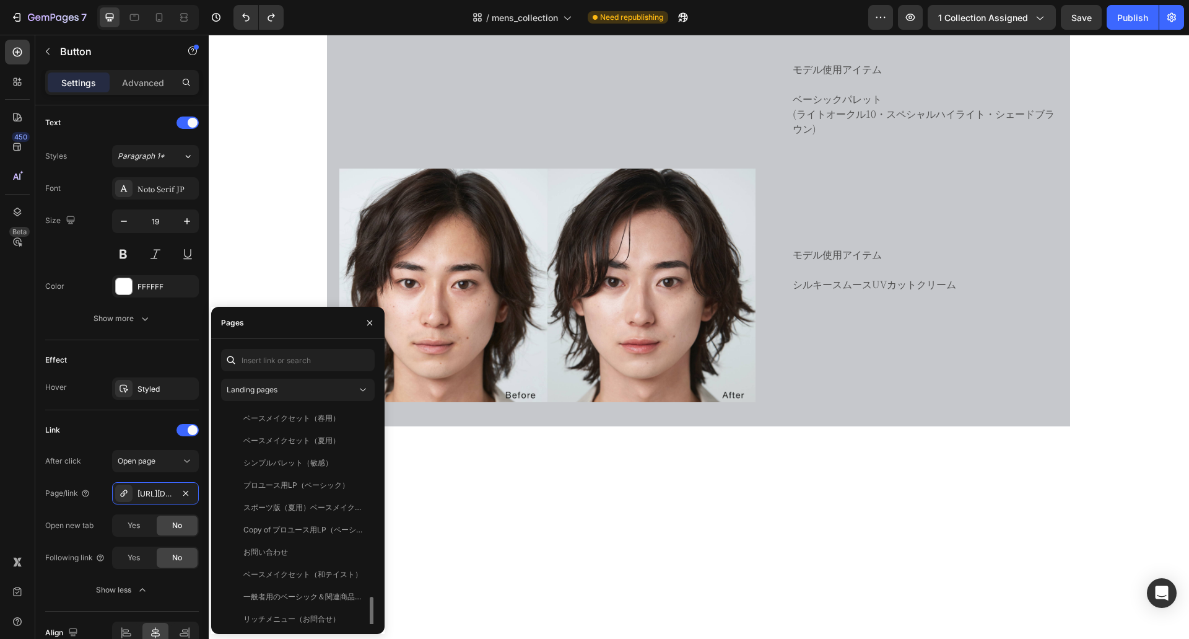
scroll to position [1122, 0]
click at [288, 609] on div "(秋冬色)メンズメイクアトリエ" at bounding box center [294, 612] width 102 height 11
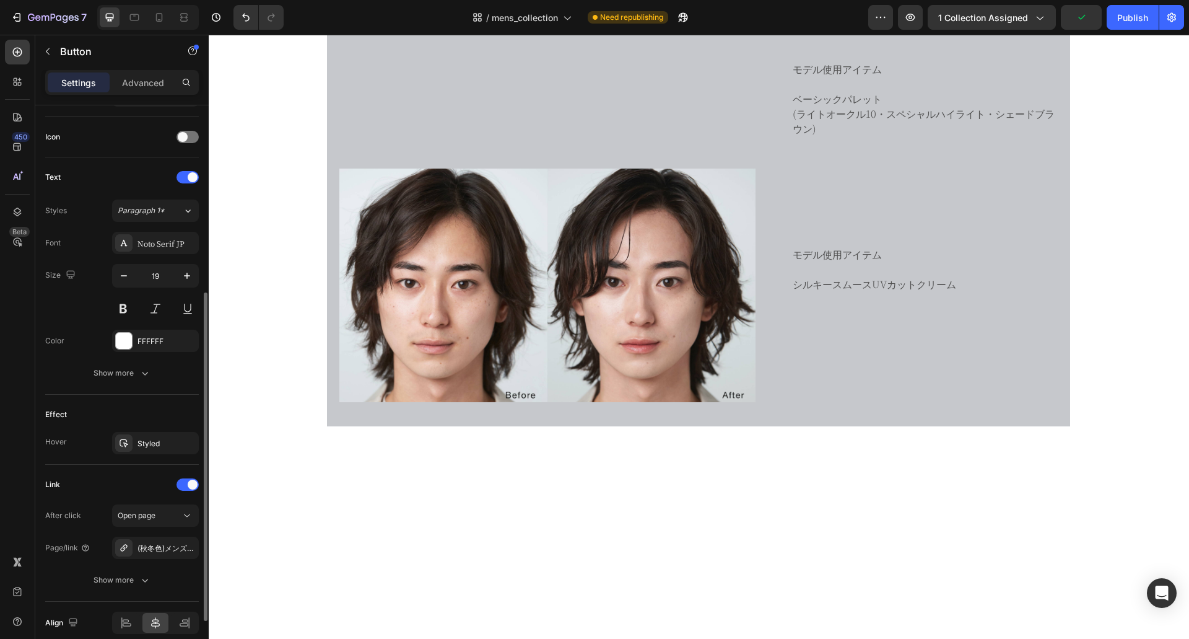
scroll to position [416, 0]
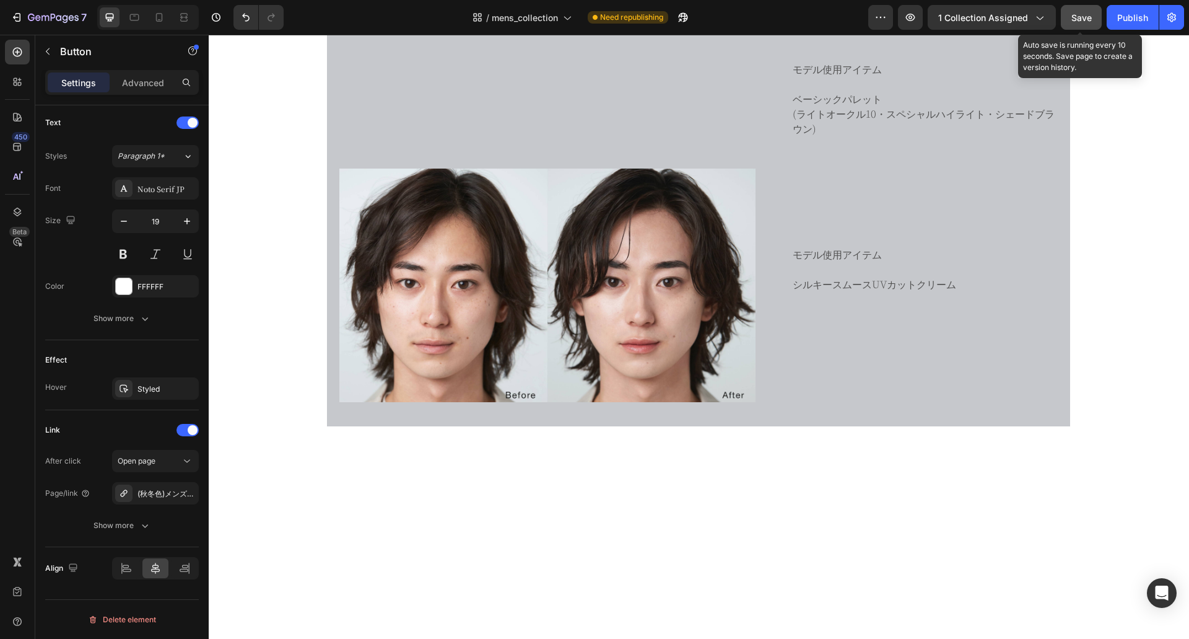
click at [1083, 17] on span "Save" at bounding box center [1082, 17] width 20 height 11
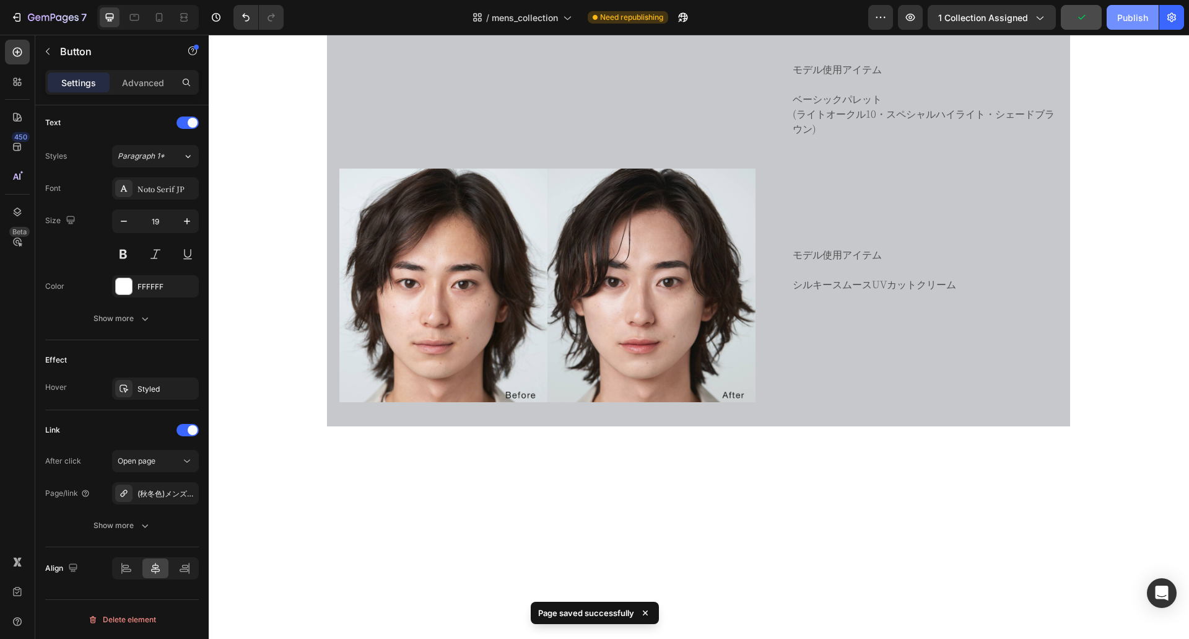
click at [1120, 13] on div "Publish" at bounding box center [1132, 17] width 31 height 13
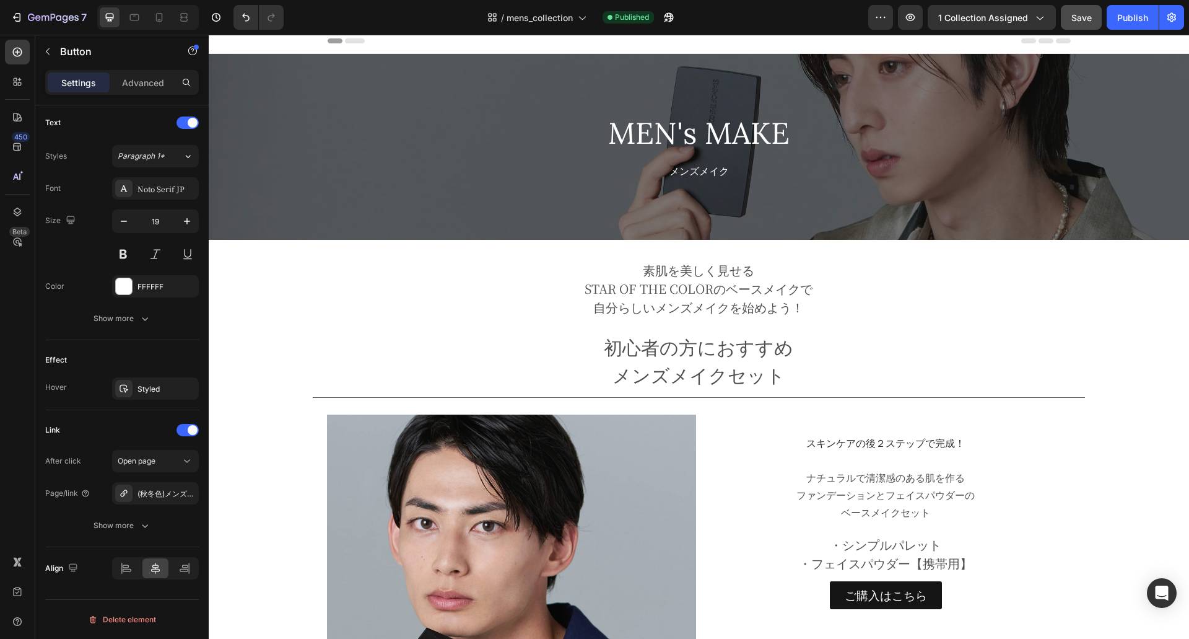
scroll to position [0, 0]
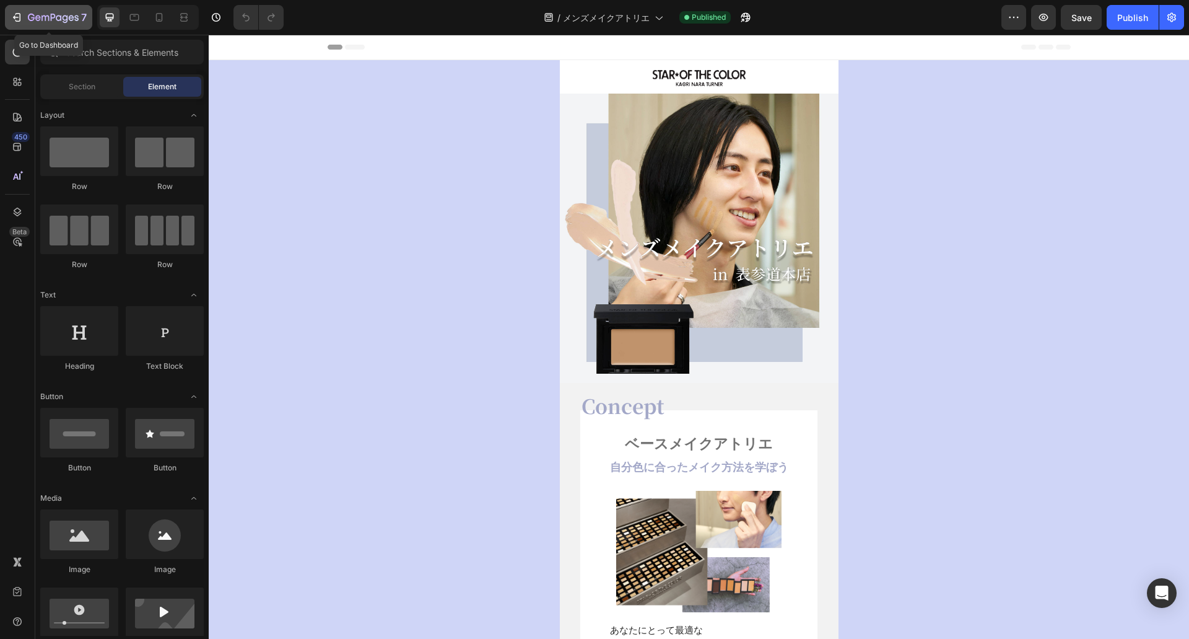
click at [45, 19] on icon "button" at bounding box center [44, 18] width 7 height 6
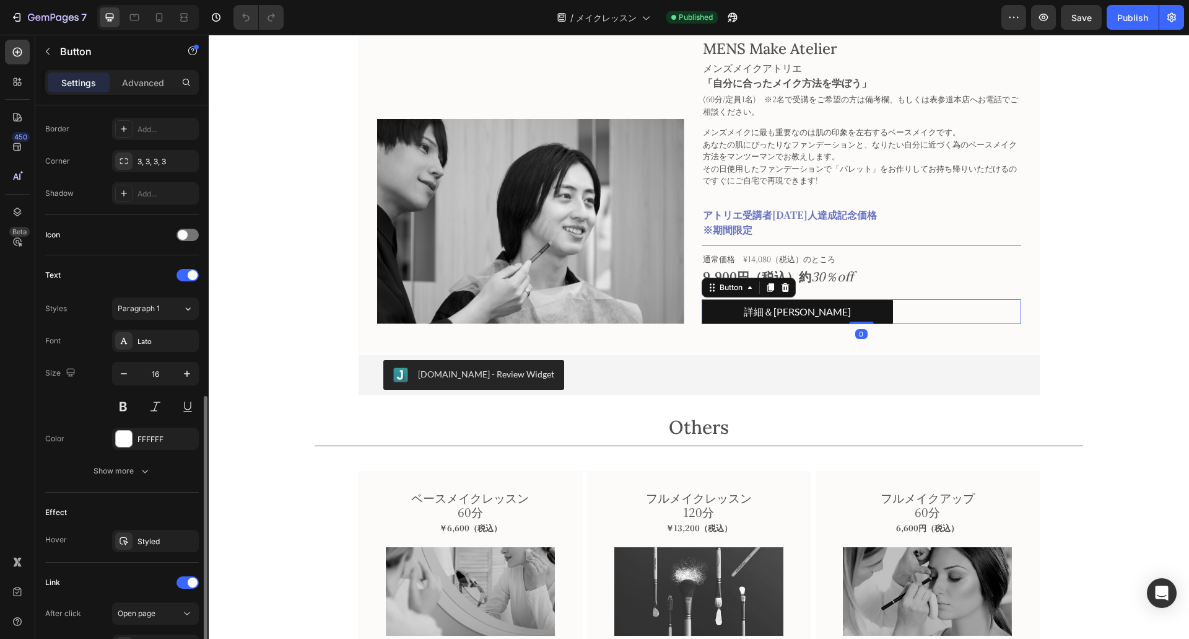
scroll to position [416, 0]
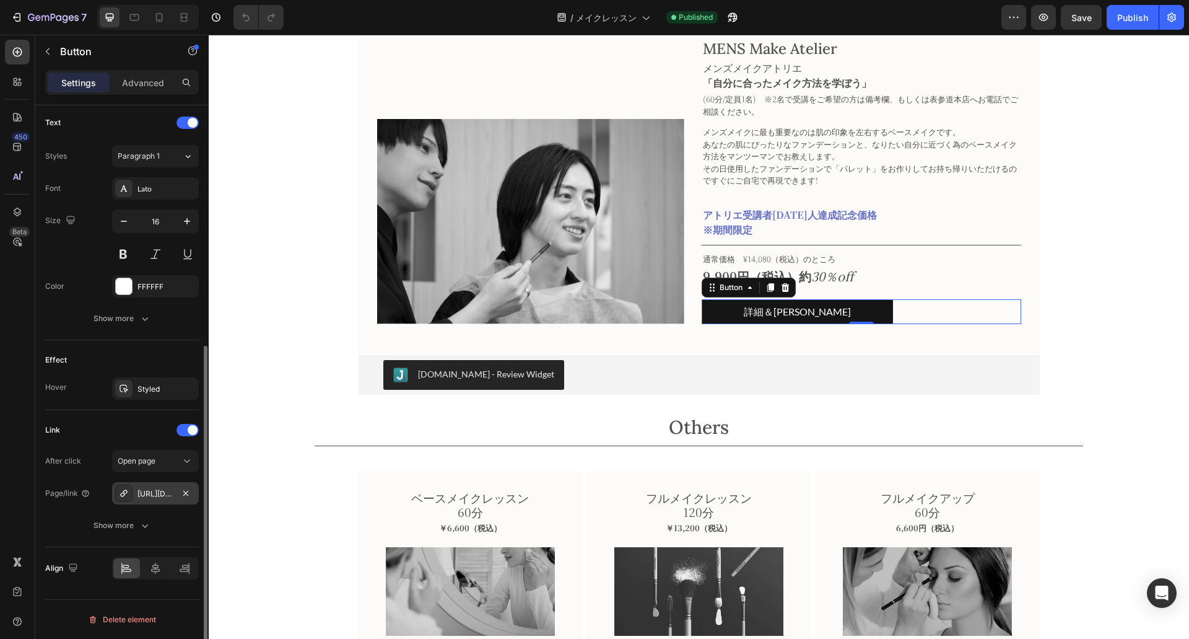
click at [127, 491] on icon at bounding box center [123, 492] width 7 height 7
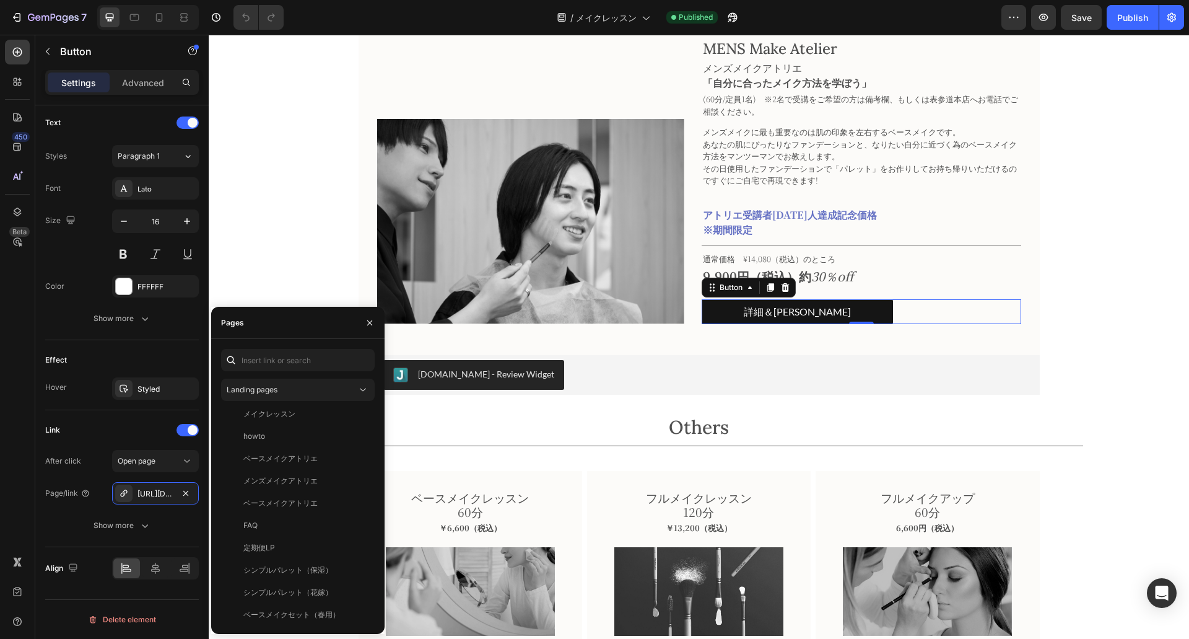
scroll to position [1145, 0]
click at [275, 610] on div "(秋冬色)メンズメイクアトリエ" at bounding box center [294, 612] width 102 height 11
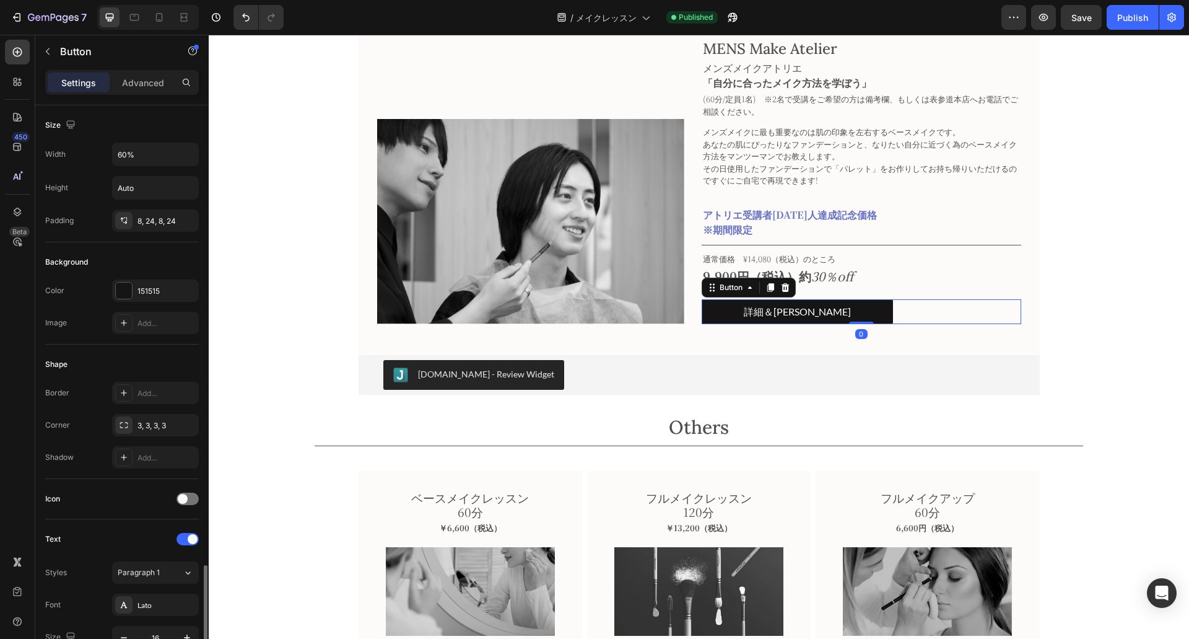
scroll to position [416, 0]
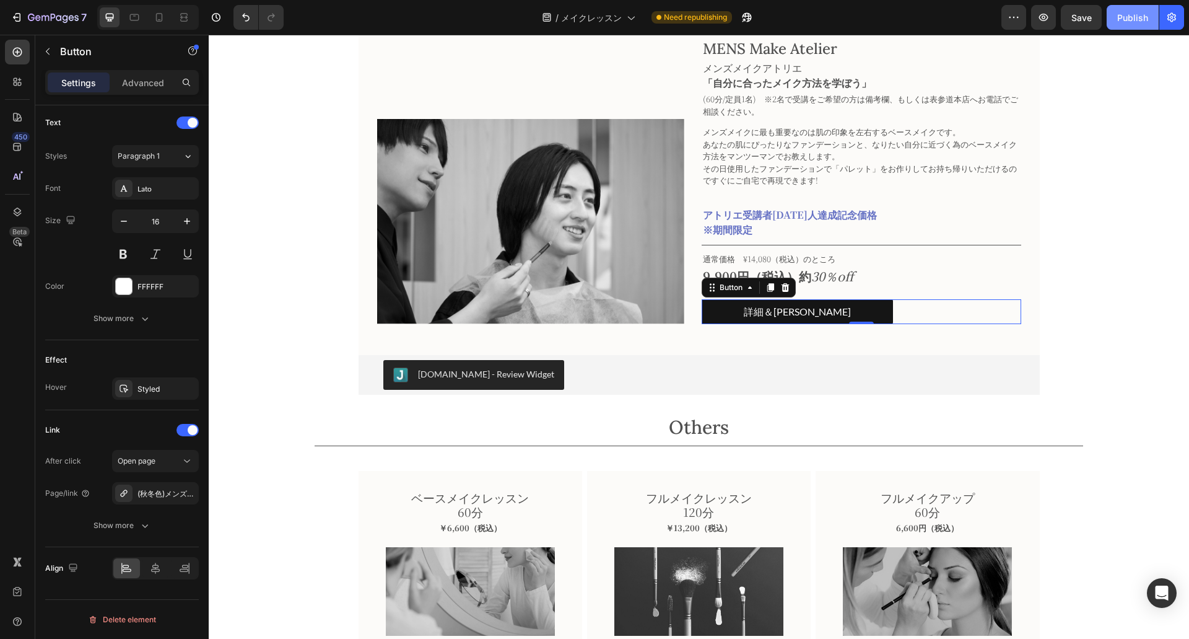
click at [1121, 13] on div "Publish" at bounding box center [1132, 17] width 31 height 13
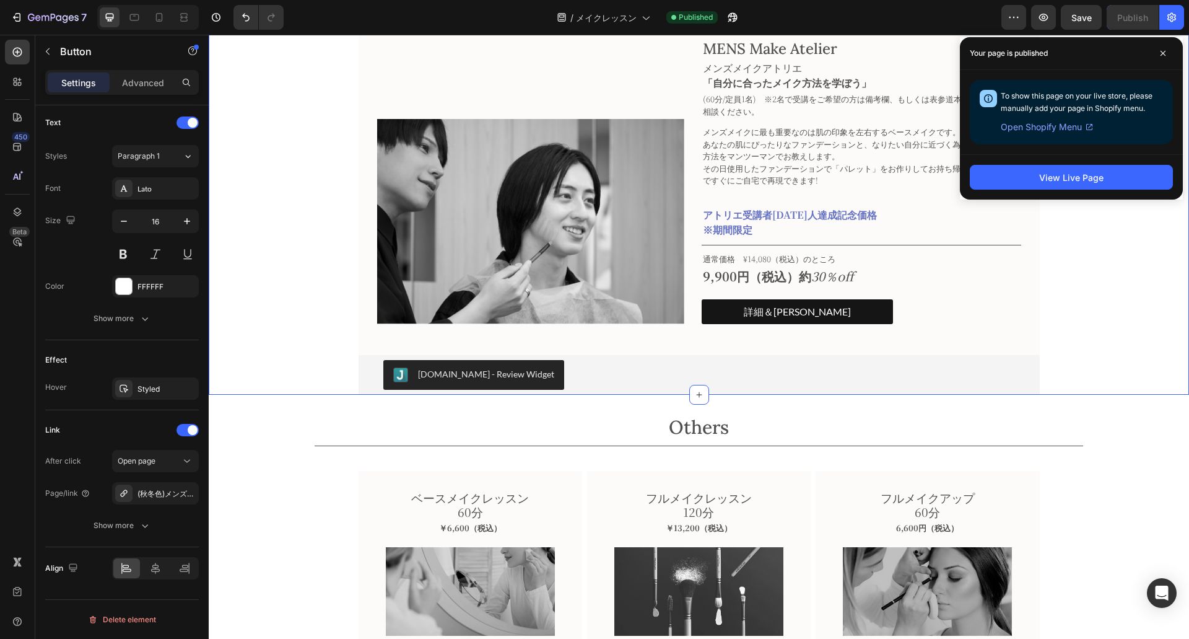
scroll to position [0, 0]
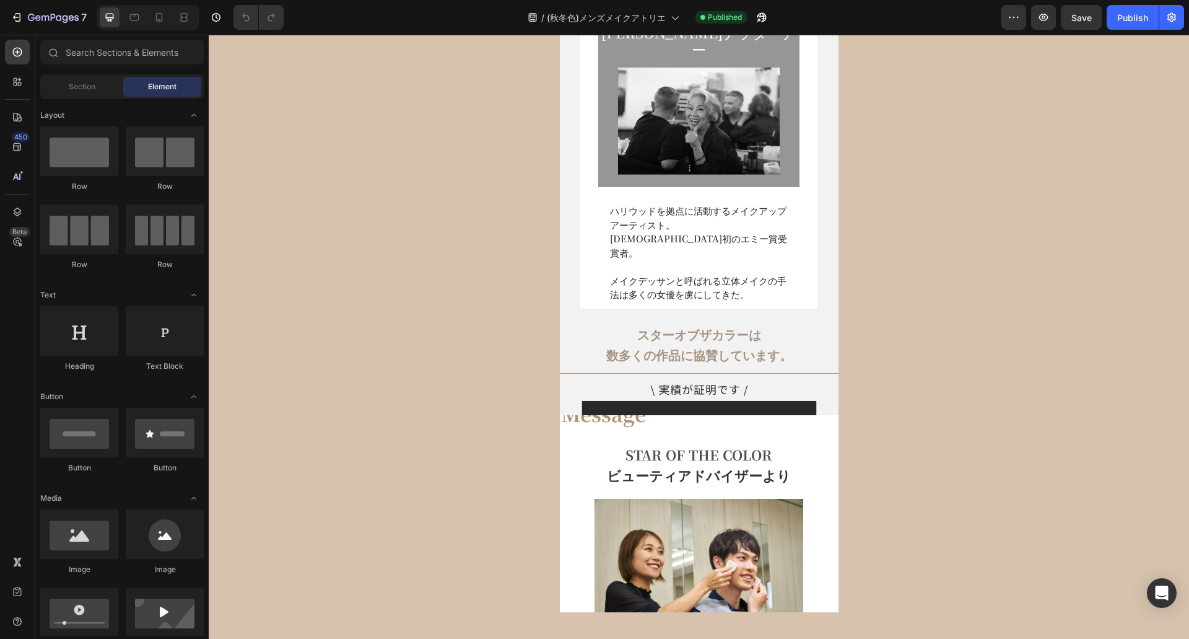
select select "[DATE] 16:30-17:30"
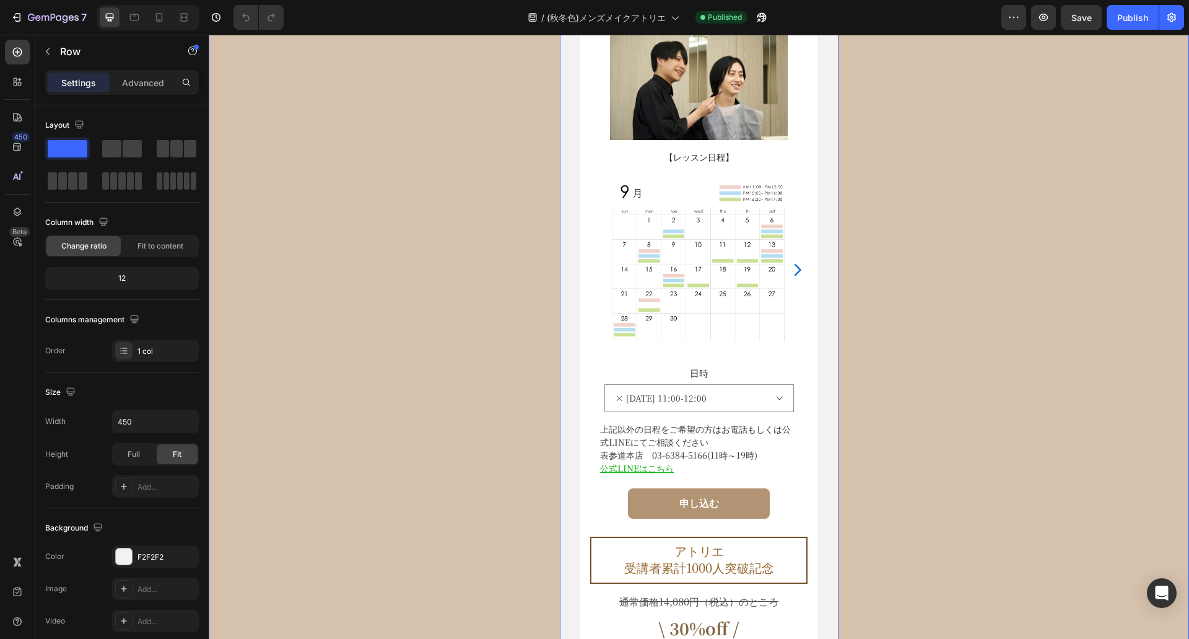
scroll to position [7060, 0]
click at [793, 269] on icon "Carousel Next Arrow" at bounding box center [797, 270] width 17 height 17
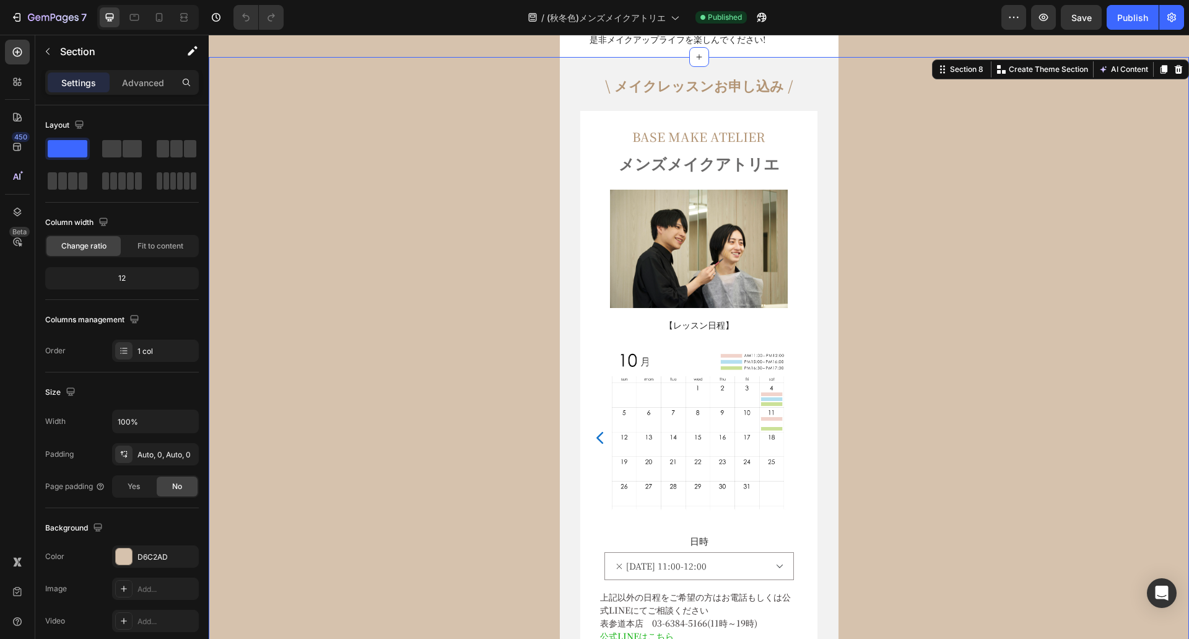
scroll to position [6894, 0]
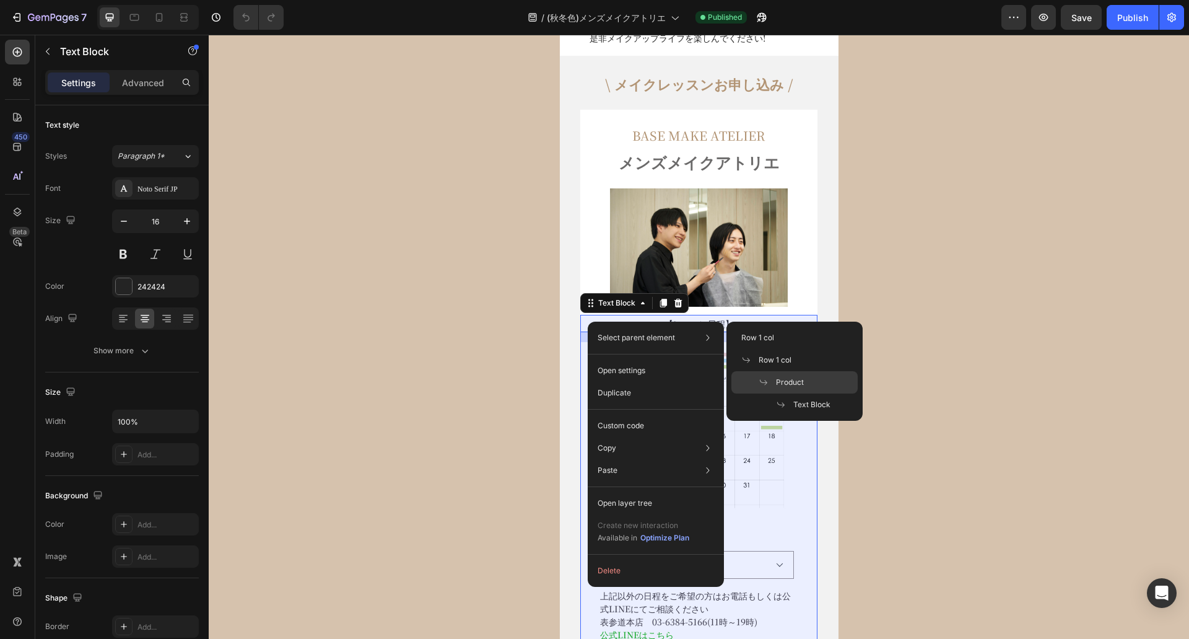
click at [762, 376] on div "Product" at bounding box center [794, 382] width 126 height 22
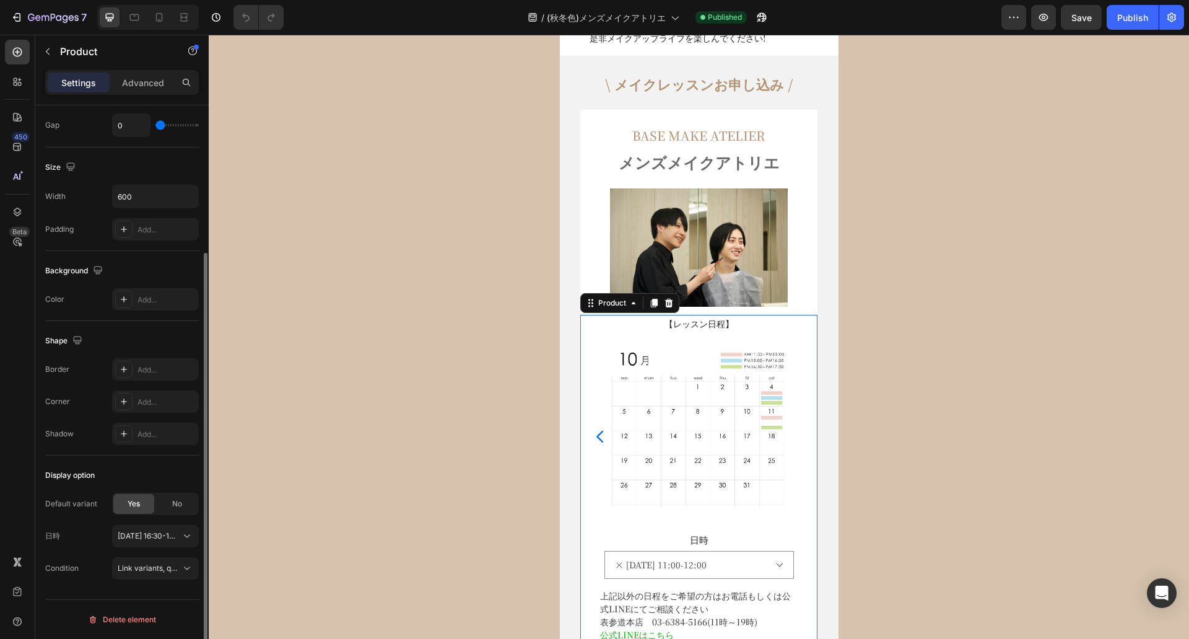
scroll to position [0, 0]
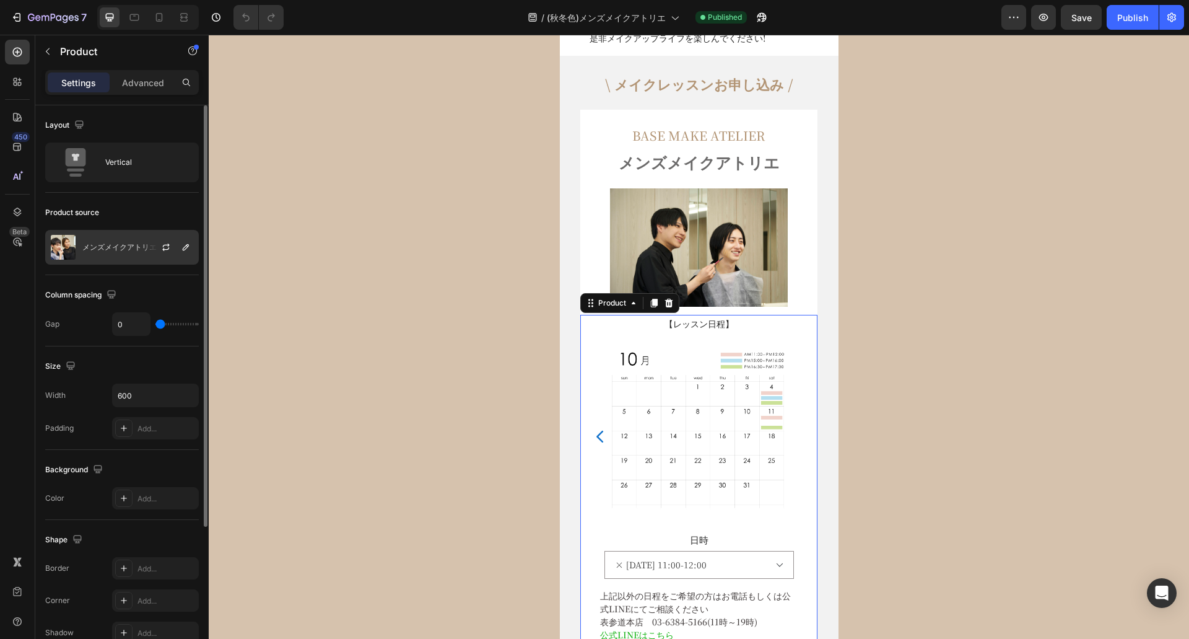
click at [105, 246] on p "メンズメイクアトリエ" at bounding box center [119, 247] width 74 height 9
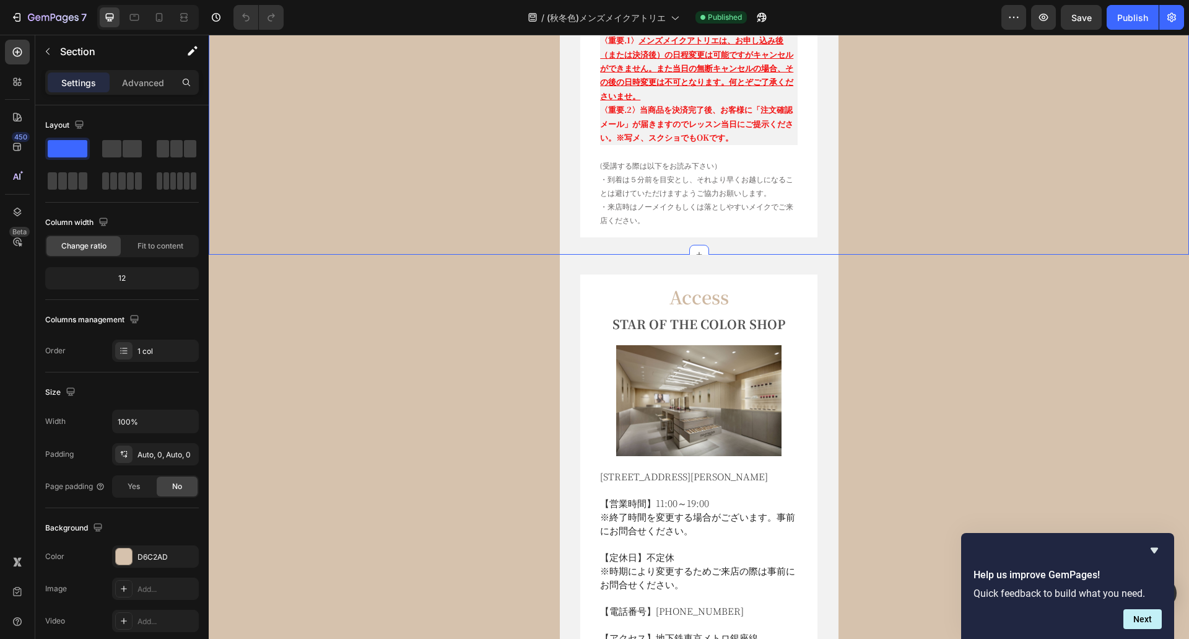
scroll to position [8138, 0]
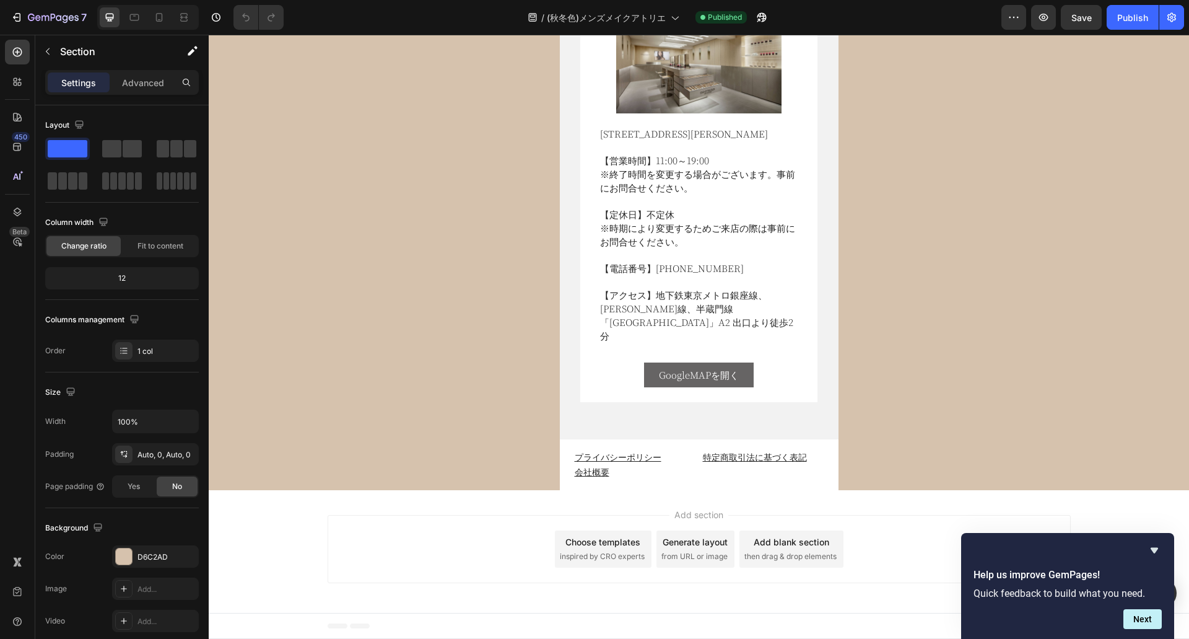
select select "[DATE] 16:30-17:30"
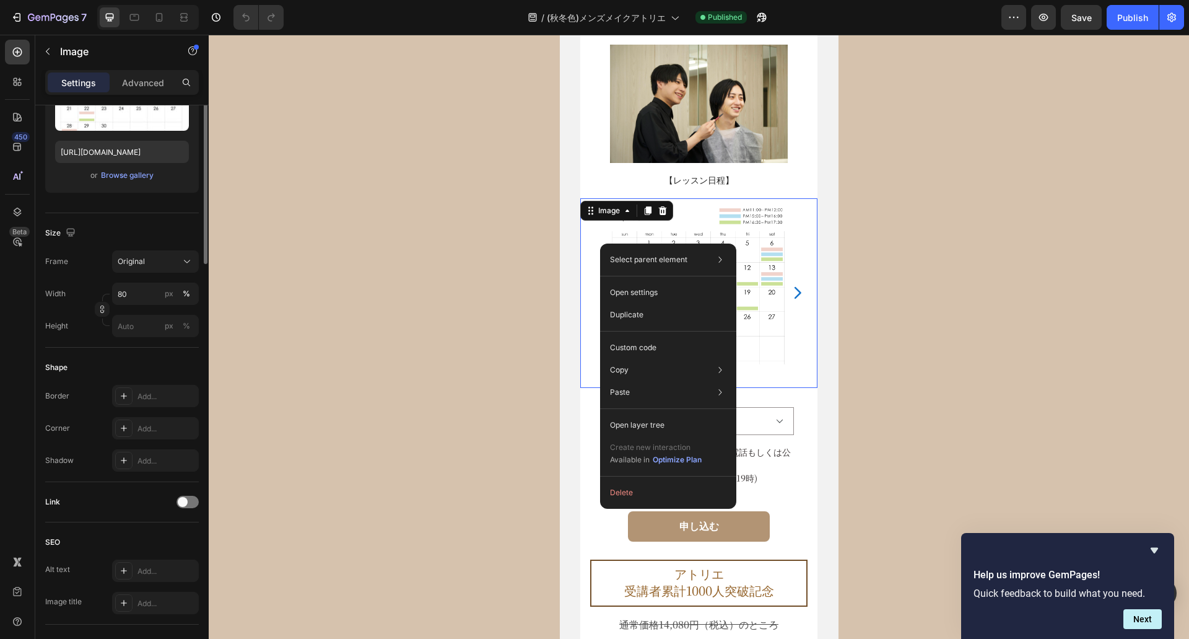
scroll to position [0, 0]
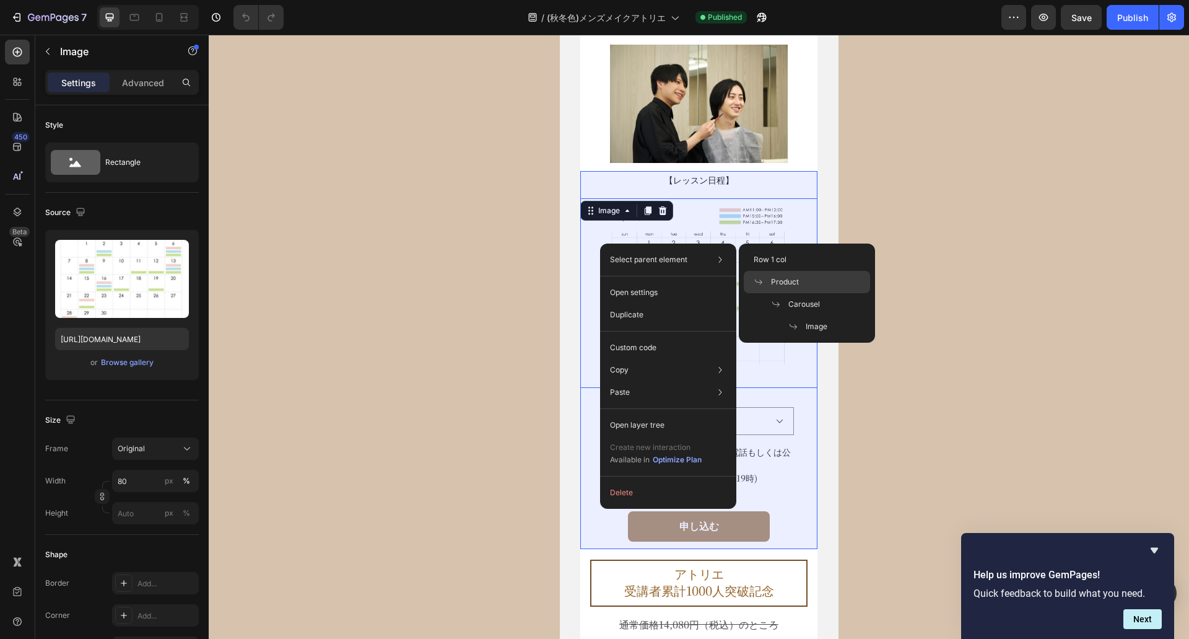
click at [803, 286] on div "Product" at bounding box center [807, 282] width 126 height 22
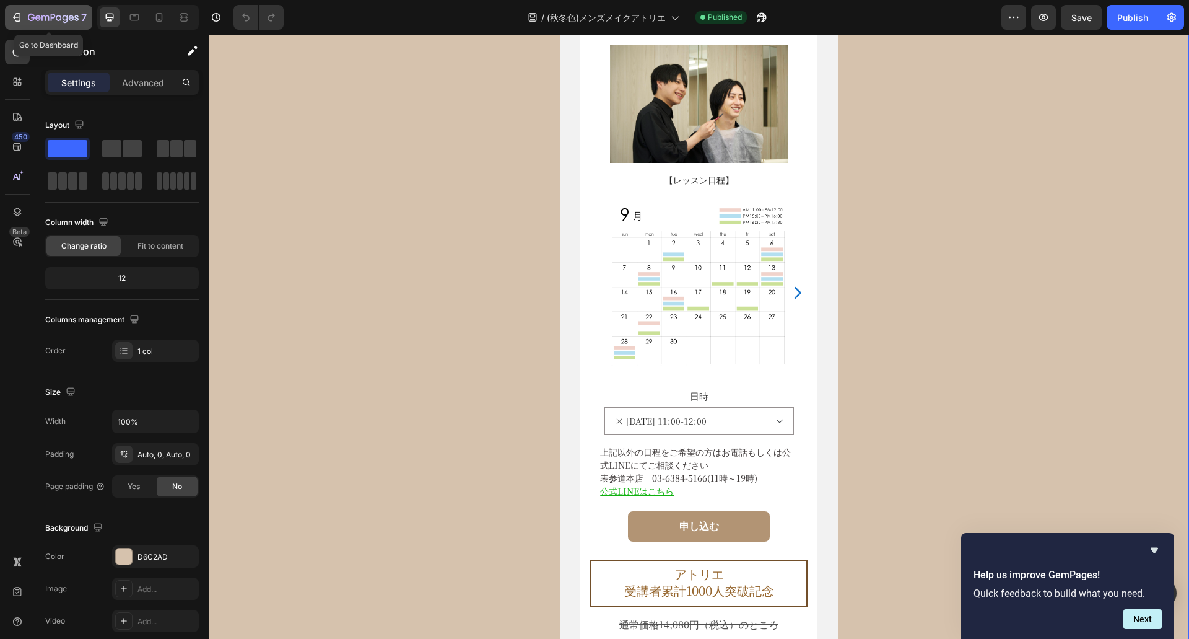
click at [62, 9] on button "7" at bounding box center [48, 17] width 87 height 25
